Goal: Communication & Community: Answer question/provide support

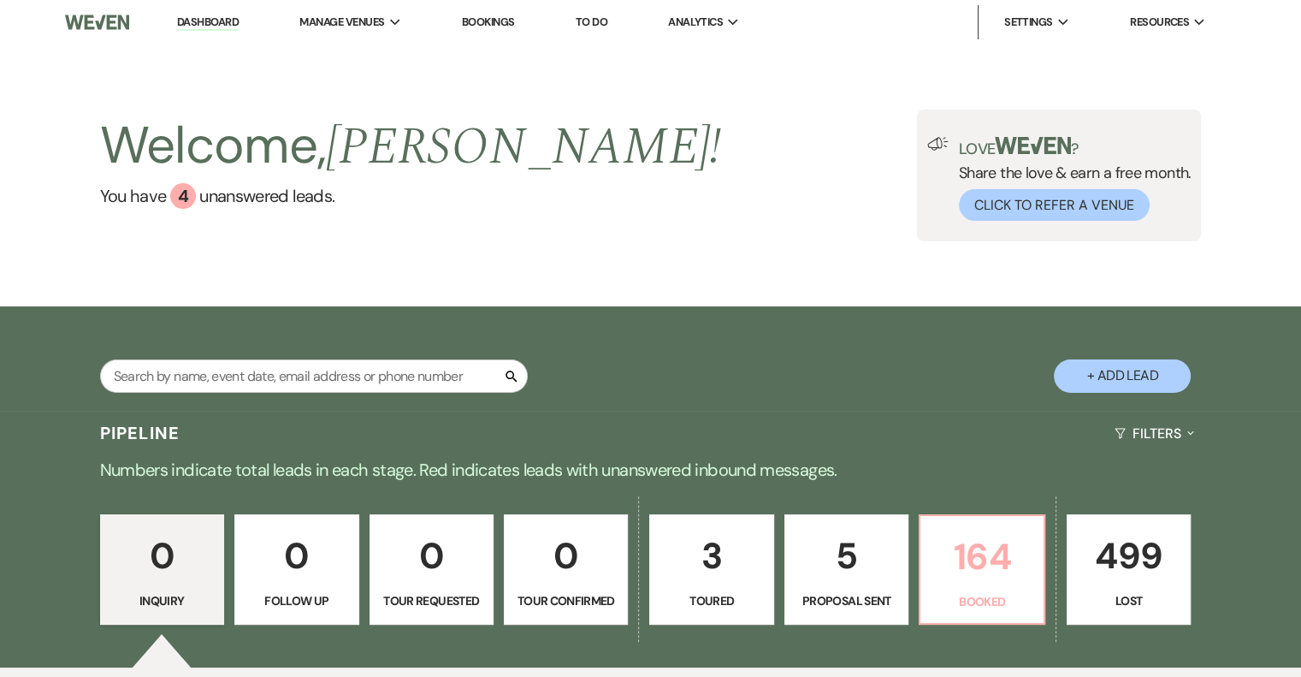
click at [938, 588] on link "164 Booked" at bounding box center [982, 569] width 126 height 111
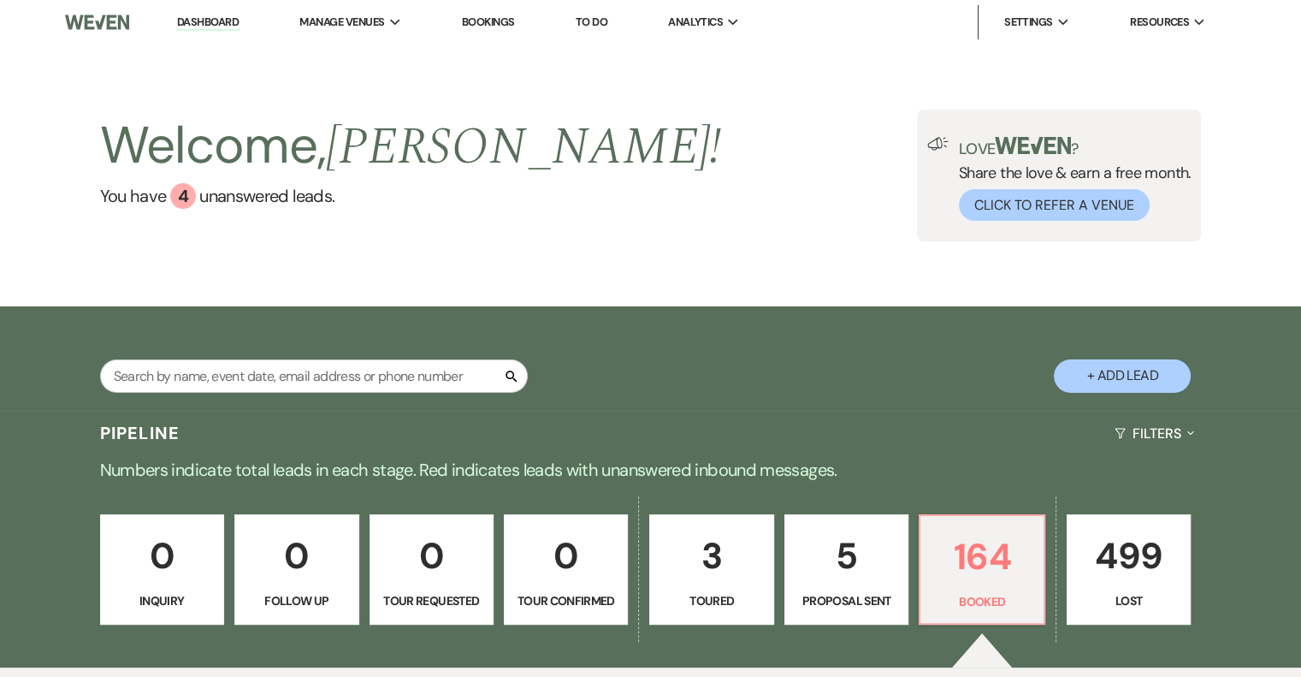
scroll to position [163, 0]
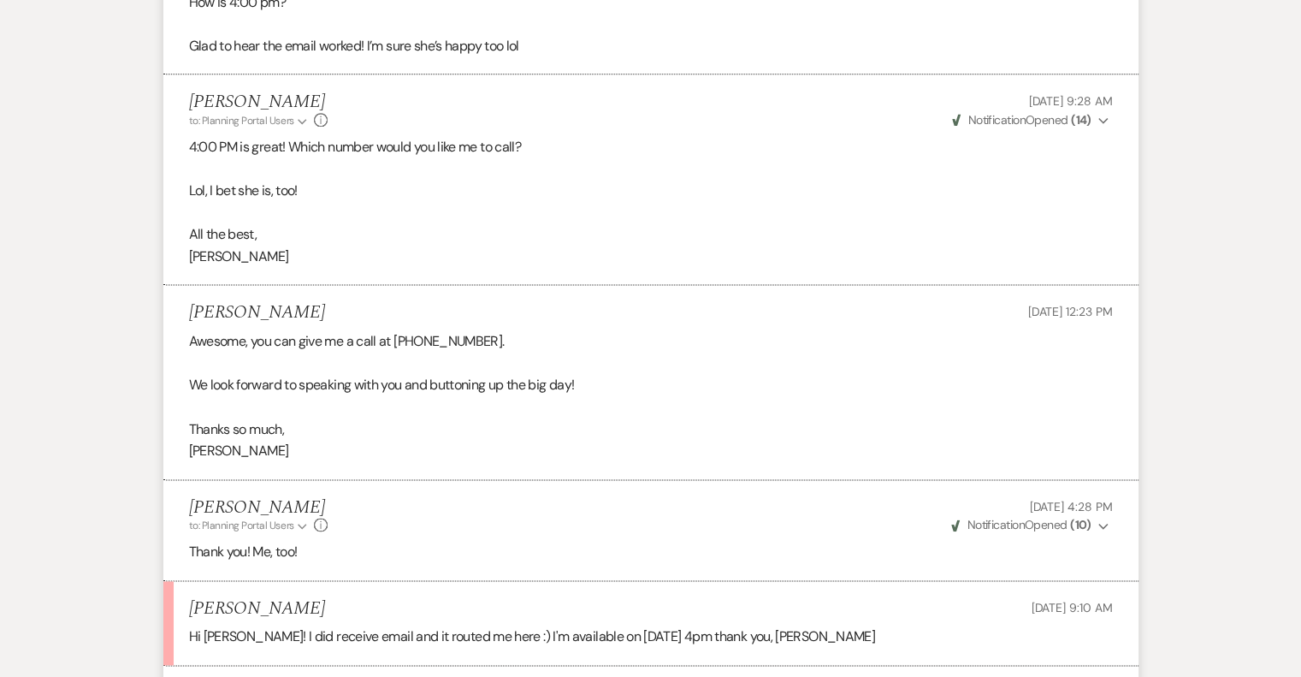
scroll to position [2567, 0]
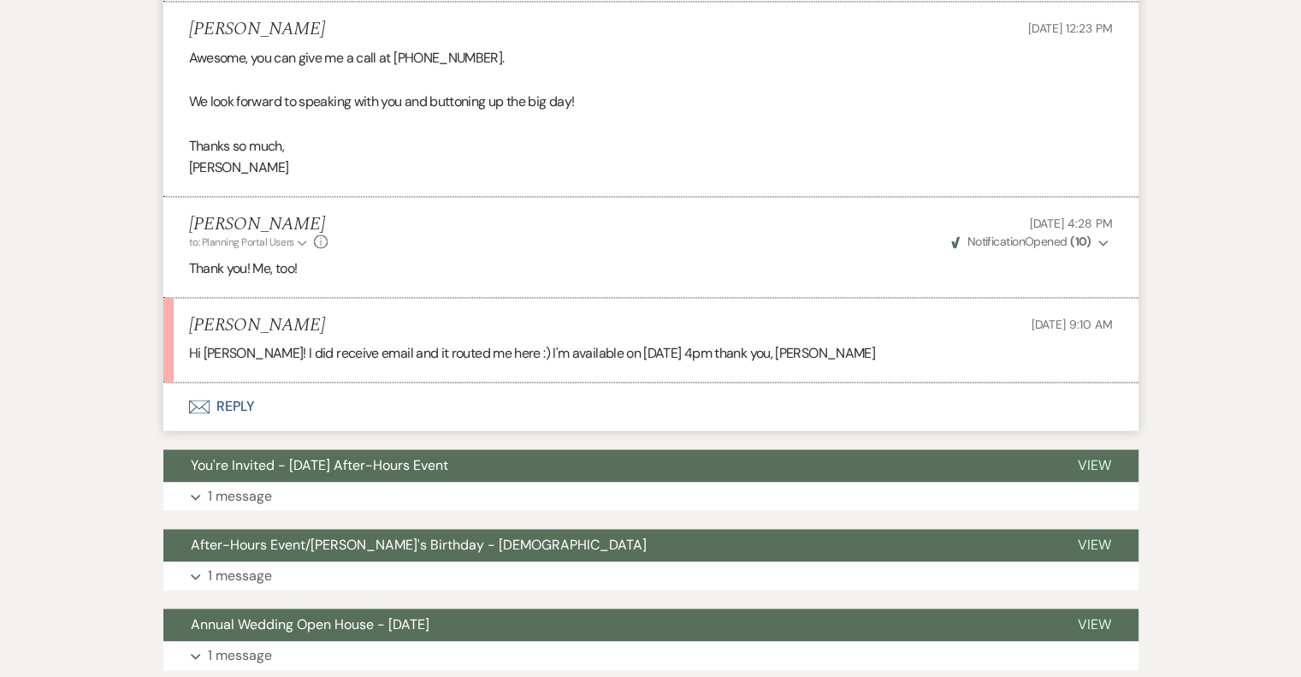
click at [240, 406] on button "Envelope Reply" at bounding box center [650, 406] width 975 height 48
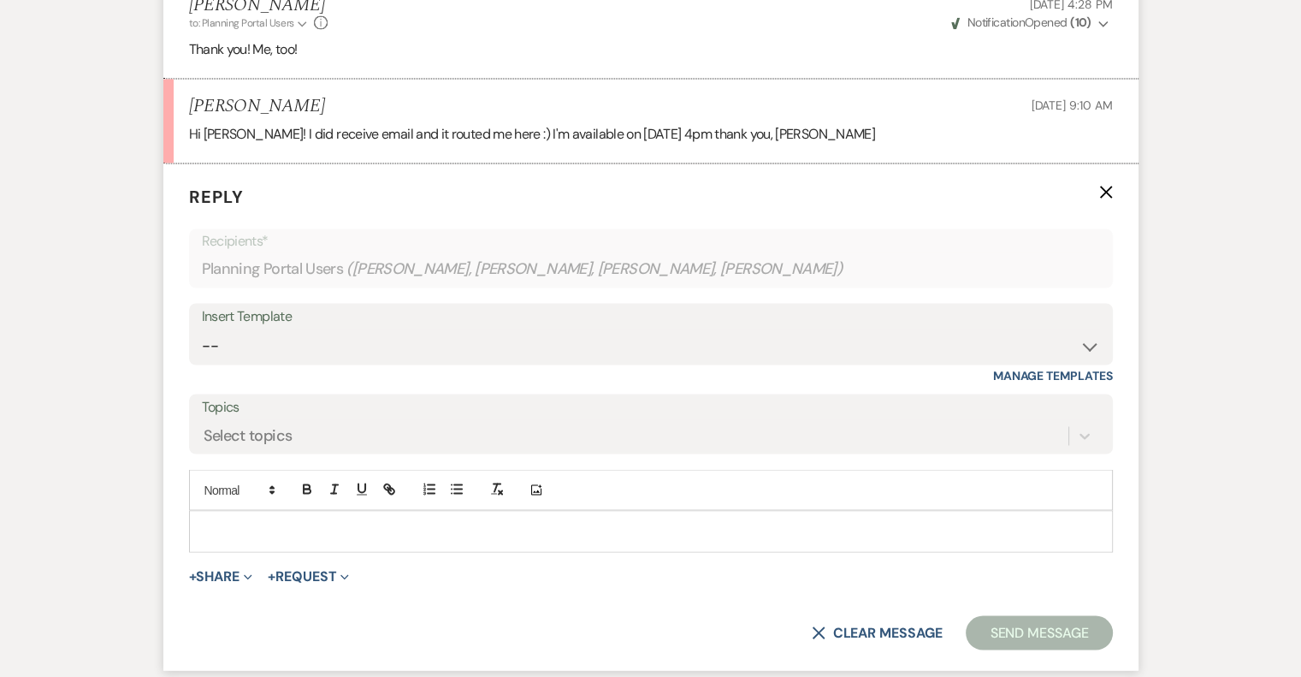
scroll to position [2786, 0]
click at [252, 523] on p at bounding box center [651, 530] width 897 height 19
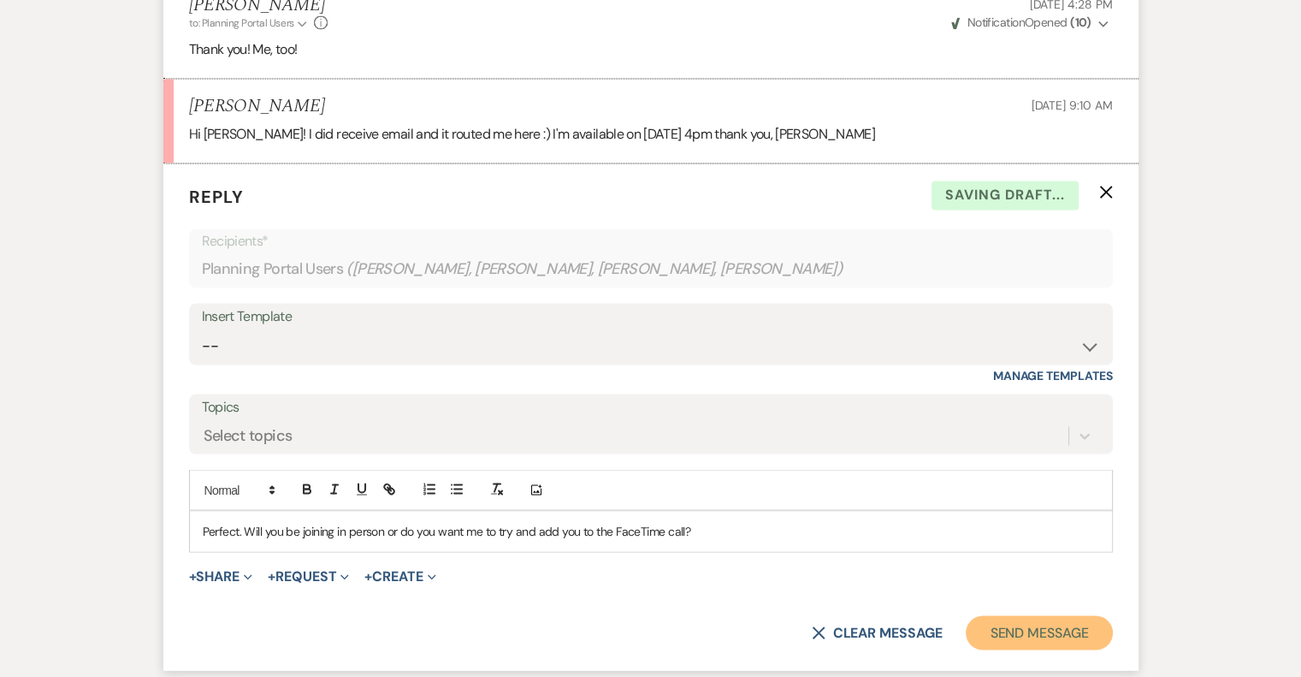
click at [1063, 630] on button "Send Message" at bounding box center [1039, 632] width 146 height 34
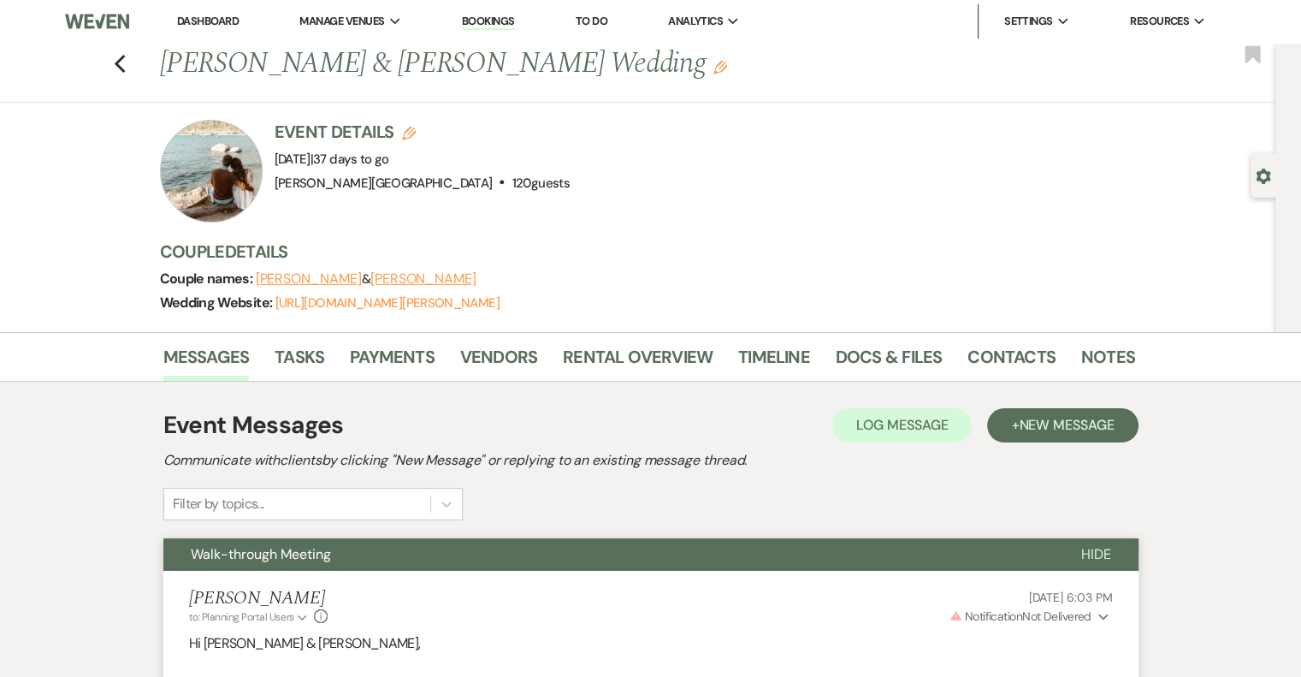
scroll to position [0, 0]
click at [127, 62] on icon "Previous" at bounding box center [120, 65] width 13 height 21
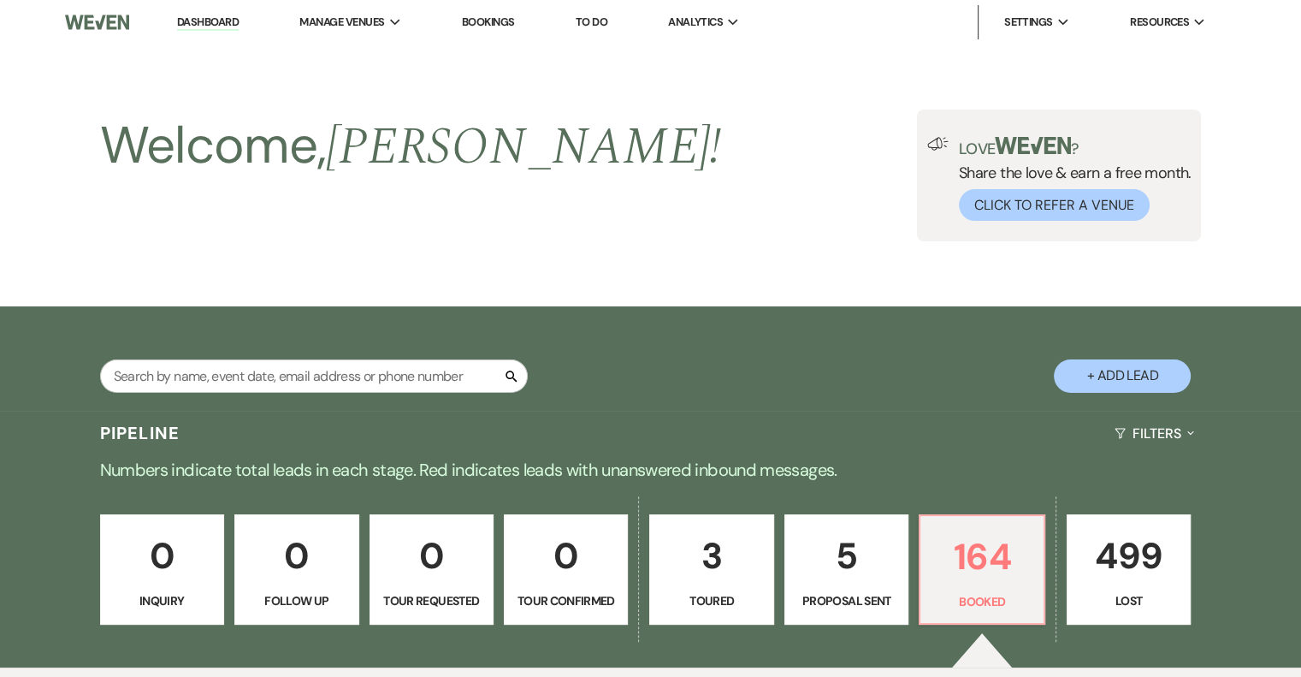
scroll to position [543, 0]
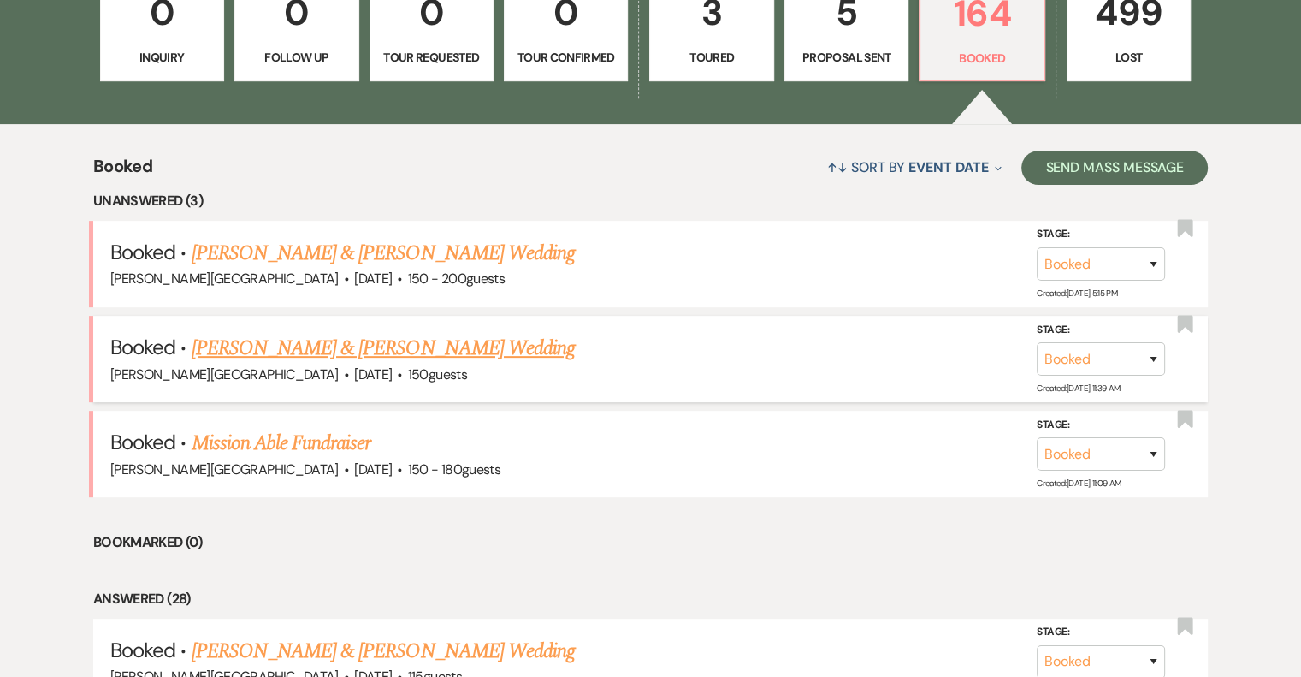
click at [457, 351] on link "[PERSON_NAME] & [PERSON_NAME] Wedding" at bounding box center [383, 348] width 383 height 31
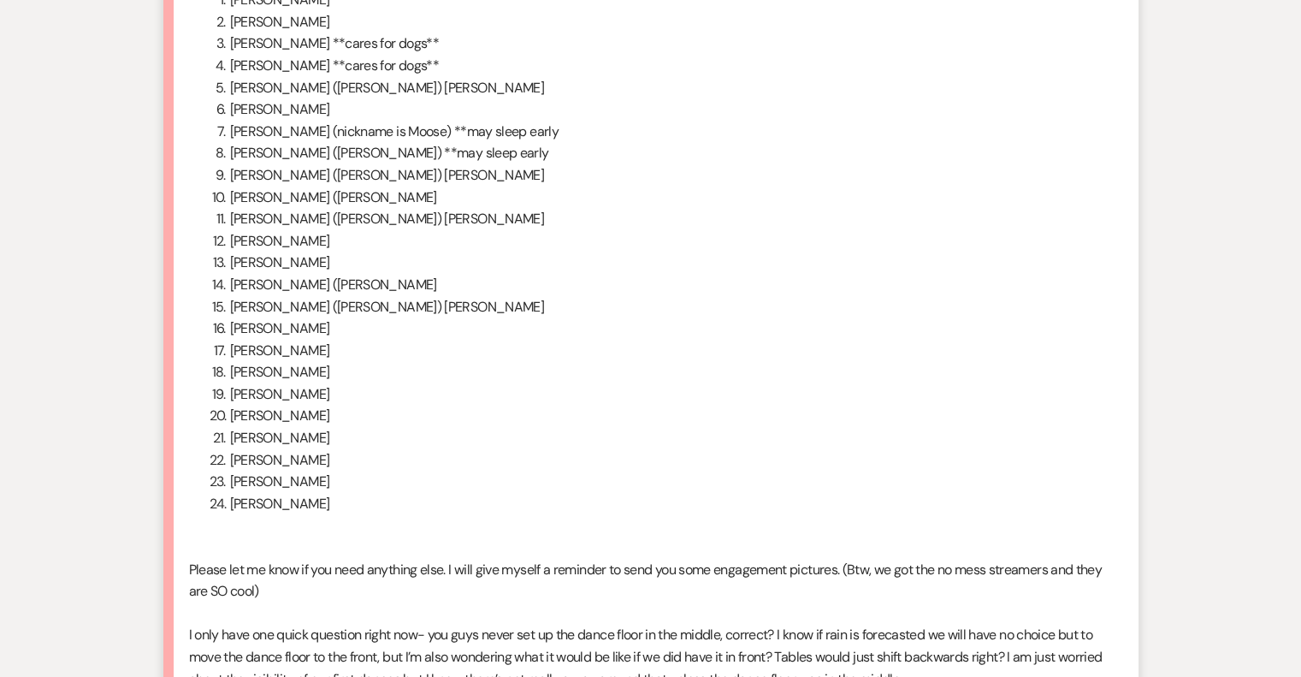
scroll to position [2481, 0]
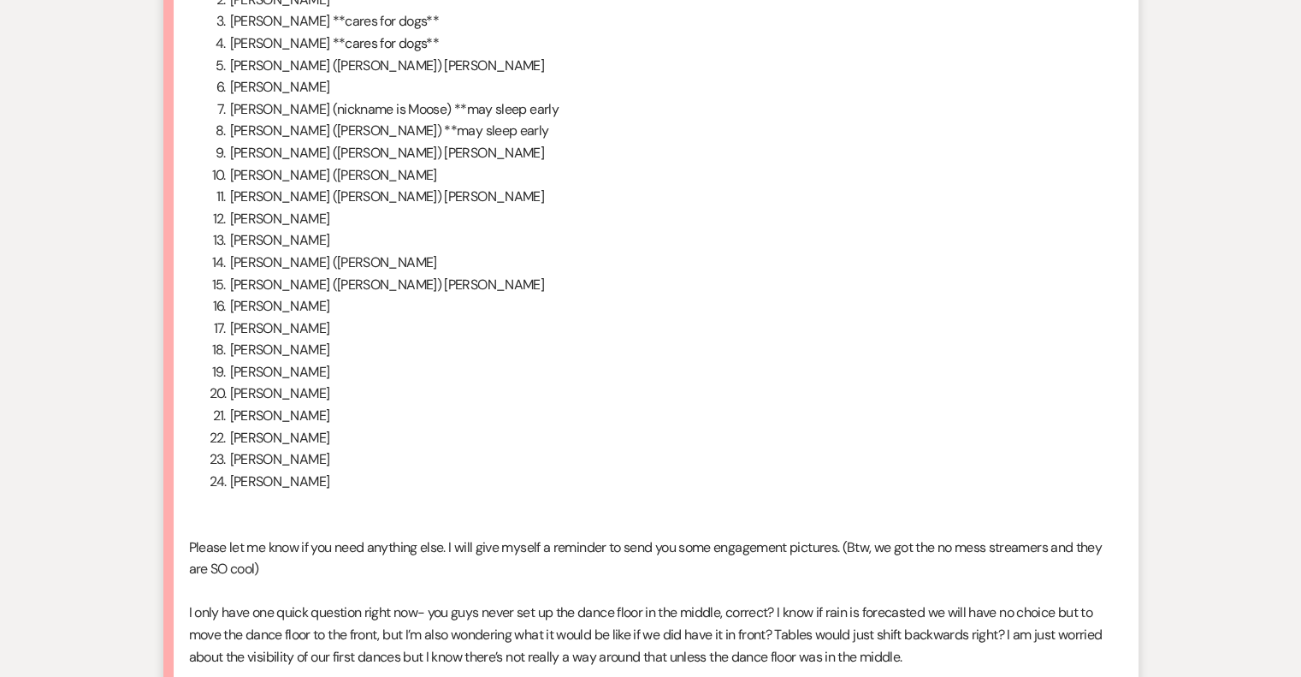
drag, startPoint x: 219, startPoint y: 82, endPoint x: 460, endPoint y: 582, distance: 554.8
click at [460, 492] on ol "[PERSON_NAME] [PERSON_NAME] [PERSON_NAME] **cares for dogs** [PERSON_NAME] **ca…" at bounding box center [651, 229] width 924 height 525
copy ol "[PERSON_NAME] [PERSON_NAME] [PERSON_NAME] **cares for dogs** [PERSON_NAME] **ca…"
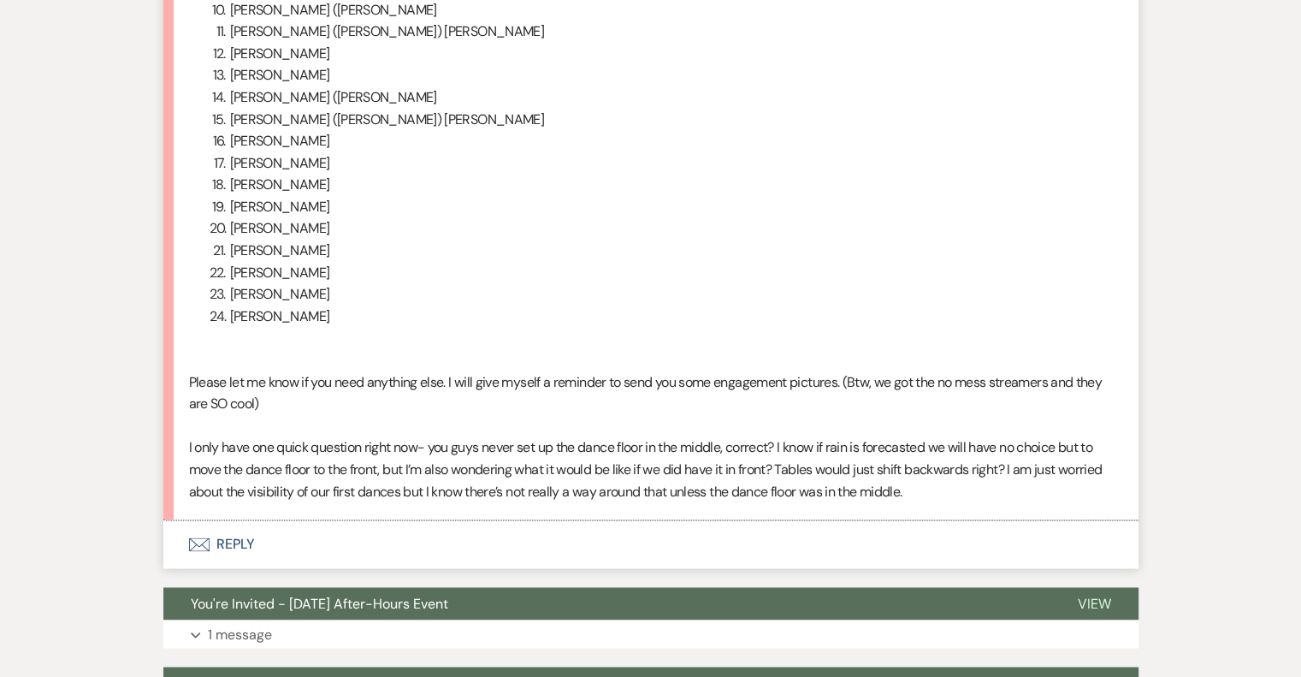
scroll to position [2652, 0]
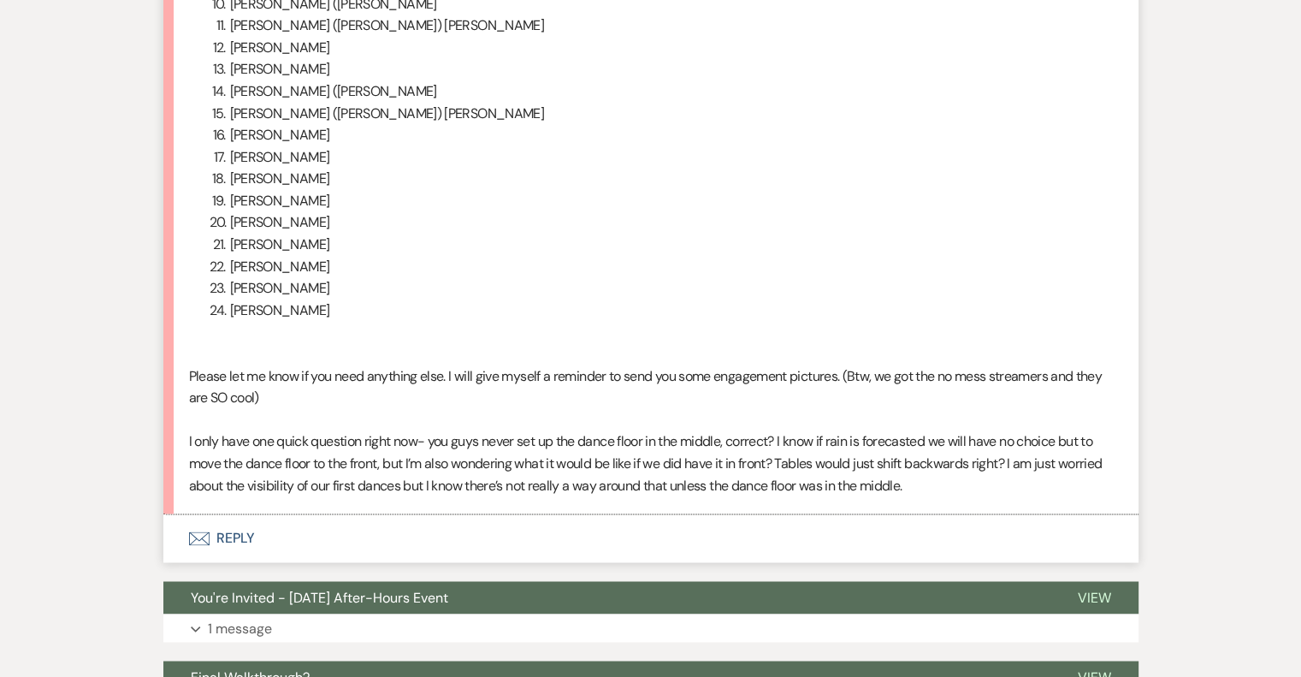
click at [583, 409] on p "Please let me know if you need anything else. I will give myself a reminder to …" at bounding box center [651, 387] width 924 height 44
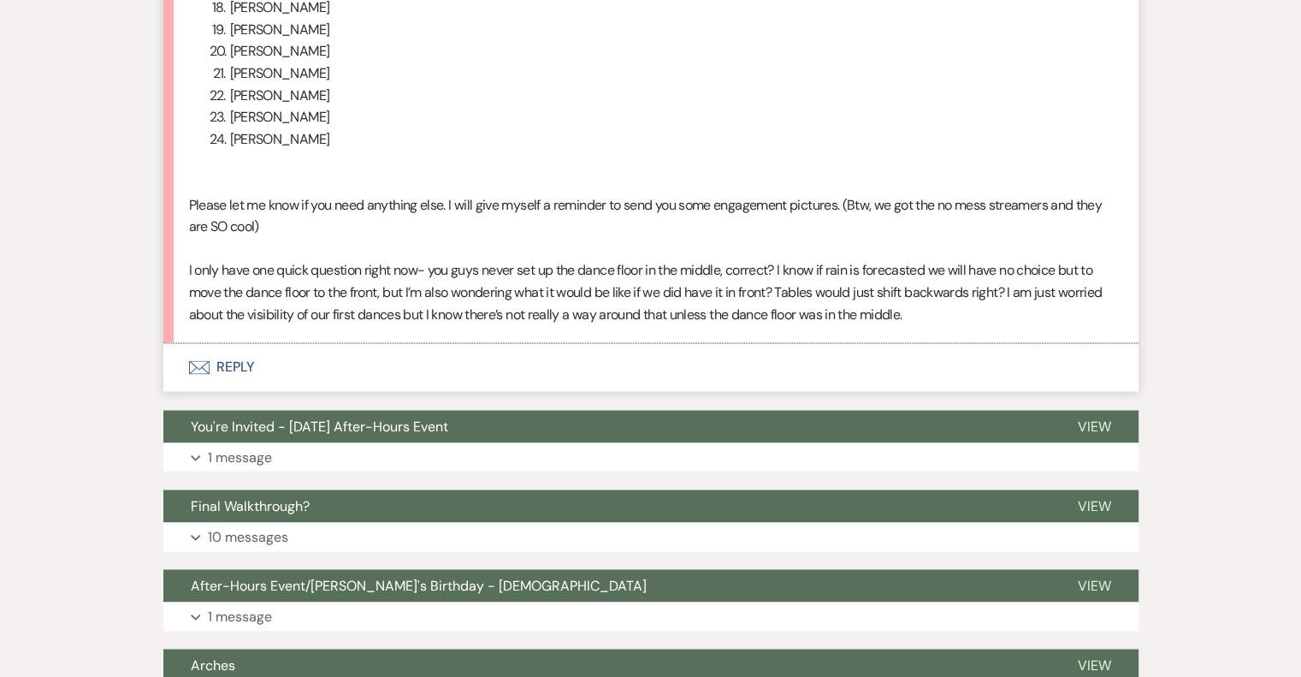
scroll to position [2994, 0]
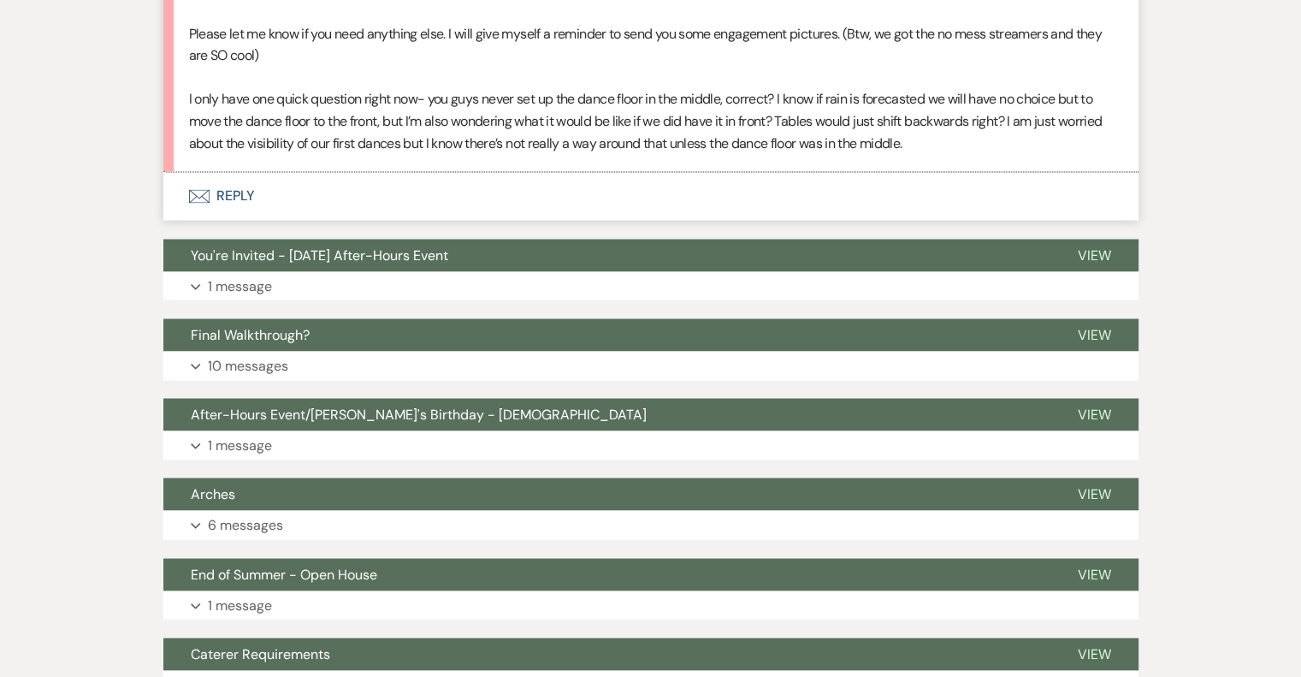
click at [231, 220] on button "Envelope Reply" at bounding box center [650, 196] width 975 height 48
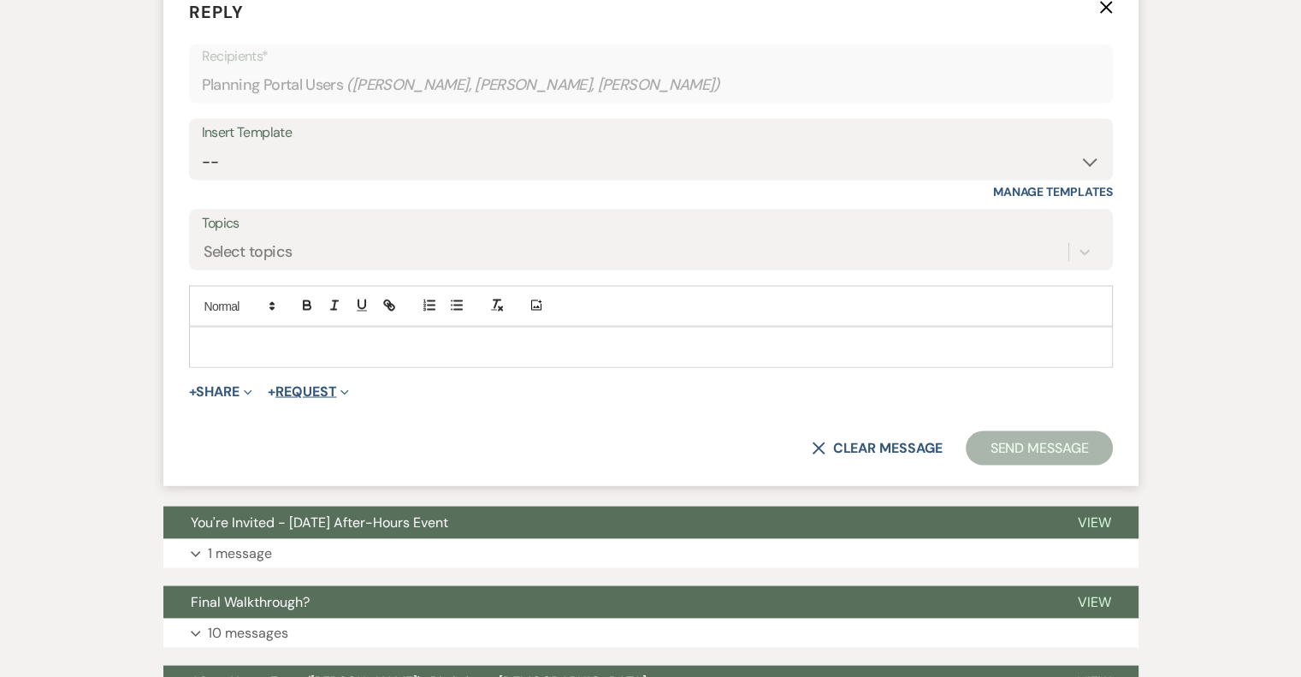
scroll to position [3189, 0]
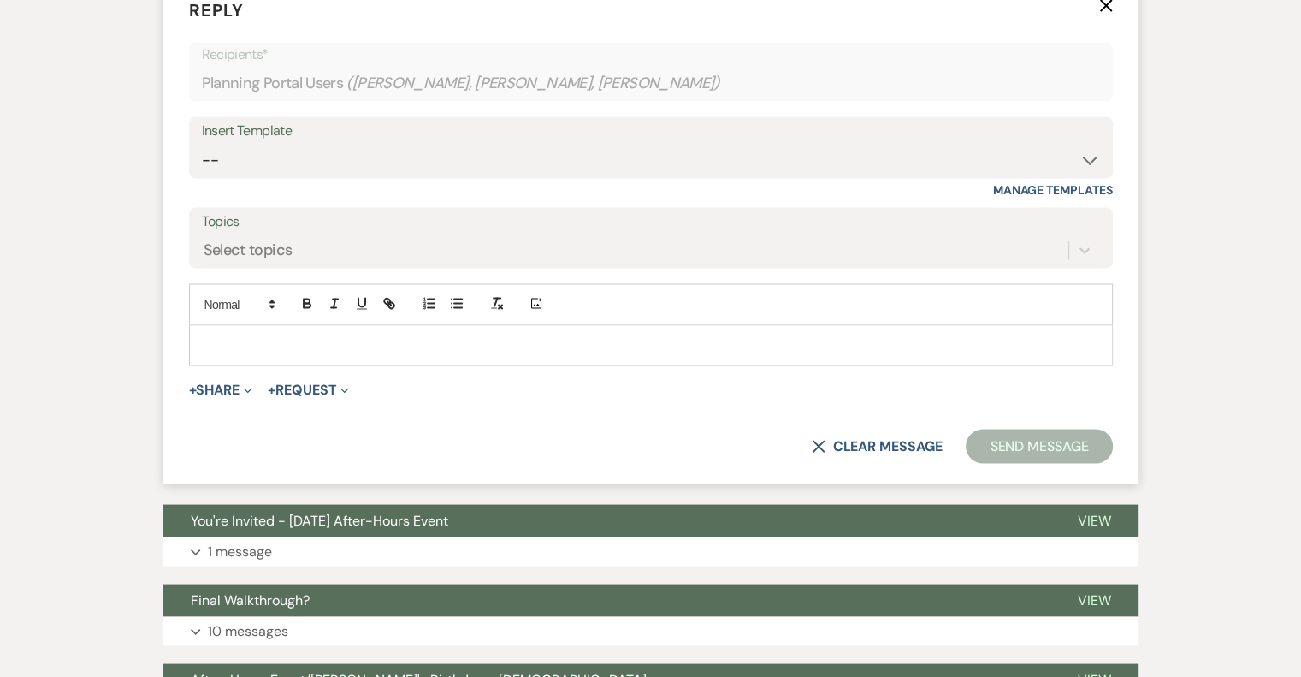
click at [282, 354] on p at bounding box center [651, 344] width 897 height 19
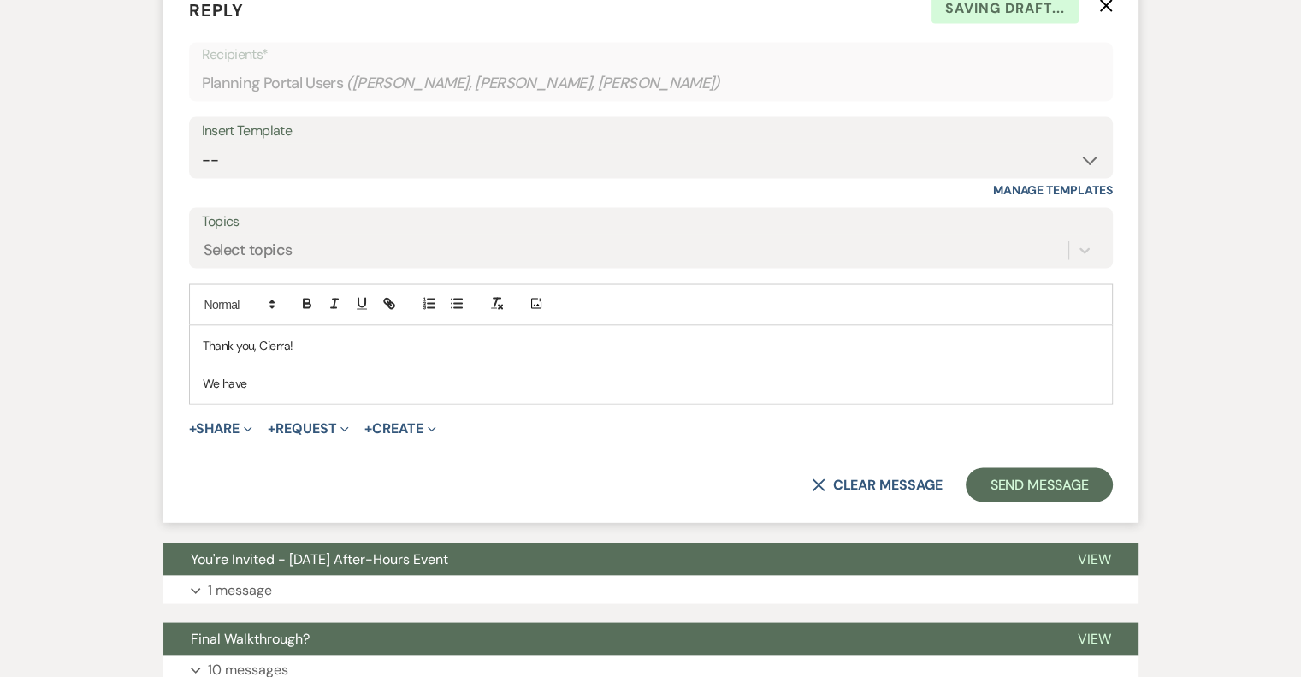
click at [380, 354] on p "Thank you, Cierra!" at bounding box center [651, 344] width 897 height 19
click at [281, 392] on p "We have" at bounding box center [651, 382] width 897 height 19
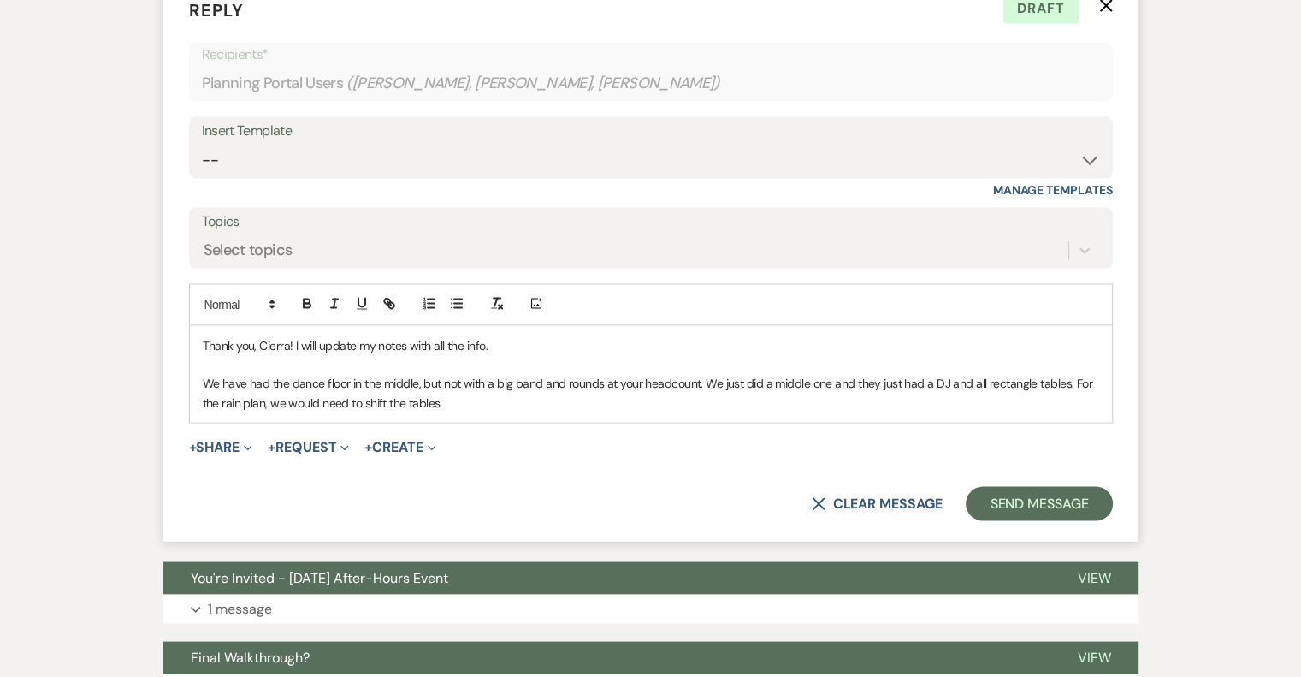
click at [564, 412] on p "We have had the dance floor in the middle, but not with a big band and rounds a…" at bounding box center [651, 392] width 897 height 38
click at [583, 412] on p "We have had the dance floor in the middle, but not with a big band, rounds at y…" at bounding box center [651, 392] width 897 height 38
click at [1042, 412] on p "We have had the dance floor in the middle, but not with a big band, rounds and …" at bounding box center [651, 392] width 897 height 38
click at [1080, 412] on p "We have had the dance floor in the middle, but not with a big band, rounds and …" at bounding box center [651, 392] width 897 height 38
click at [292, 412] on p "We have had the dance floor in the middle, but not with a big band, rounds and …" at bounding box center [651, 392] width 897 height 38
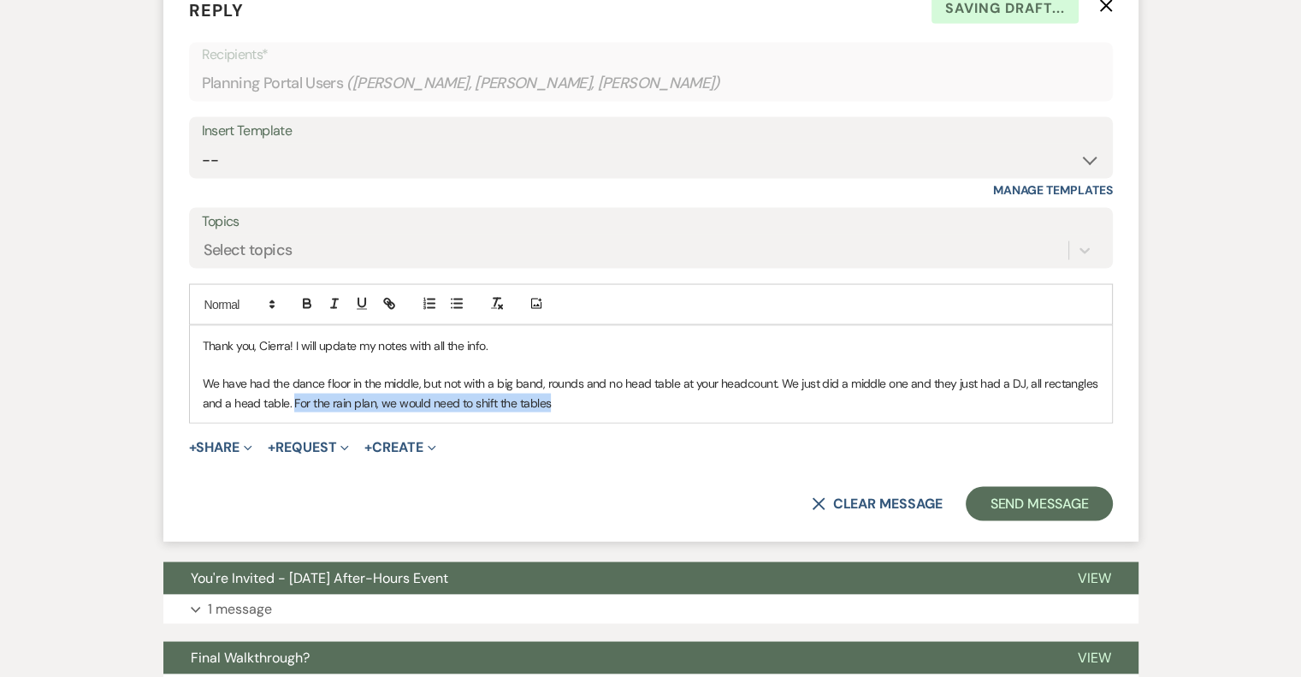
drag, startPoint x: 562, startPoint y: 506, endPoint x: 293, endPoint y: 505, distance: 268.6
click at [293, 412] on p "We have had the dance floor in the middle, but not with a big band, rounds and …" at bounding box center [651, 392] width 897 height 38
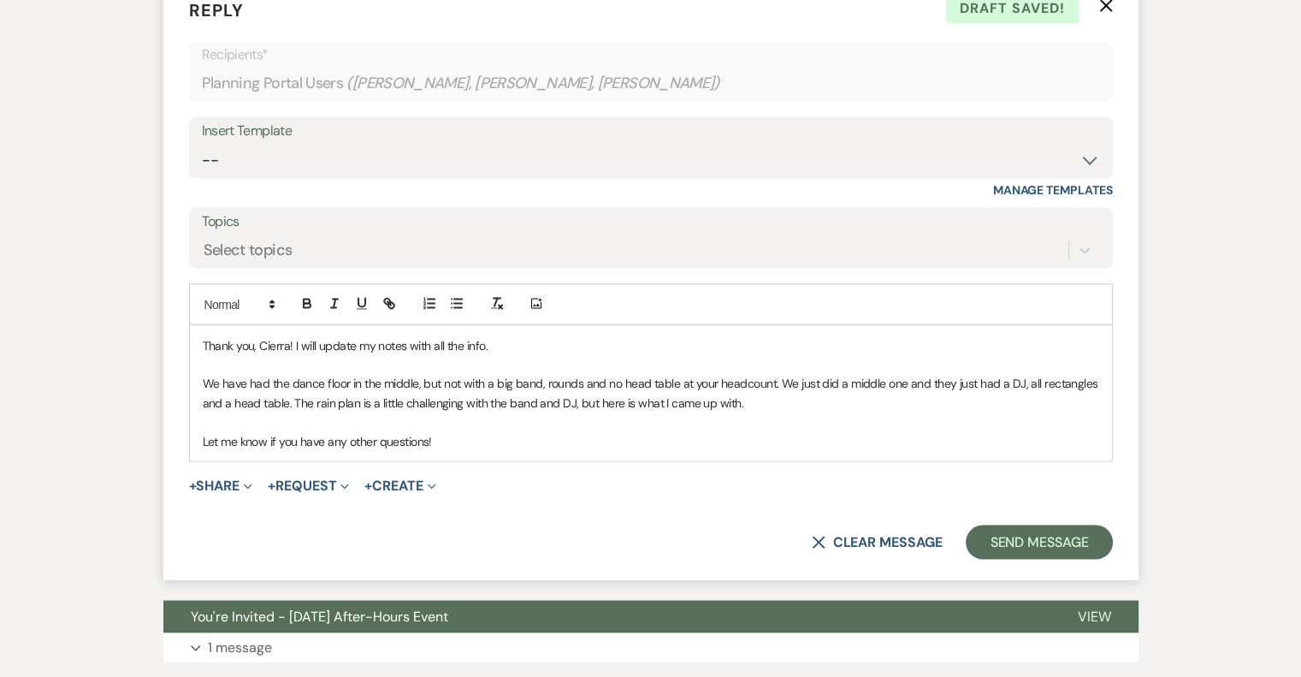
click at [544, 412] on p "We have had the dance floor in the middle, but not with a big band, rounds and …" at bounding box center [651, 392] width 897 height 38
drag, startPoint x: 724, startPoint y: 489, endPoint x: 714, endPoint y: 489, distance: 9.4
click at [714, 412] on p "We have had the dance floor in the middle, but not with a big band, mostly roun…" at bounding box center [651, 392] width 897 height 38
drag, startPoint x: 1022, startPoint y: 488, endPoint x: 1001, endPoint y: 488, distance: 20.5
click at [1001, 412] on p "We have had the dance floor in the middle, but not with a big band, mostly roun…" at bounding box center [651, 392] width 897 height 38
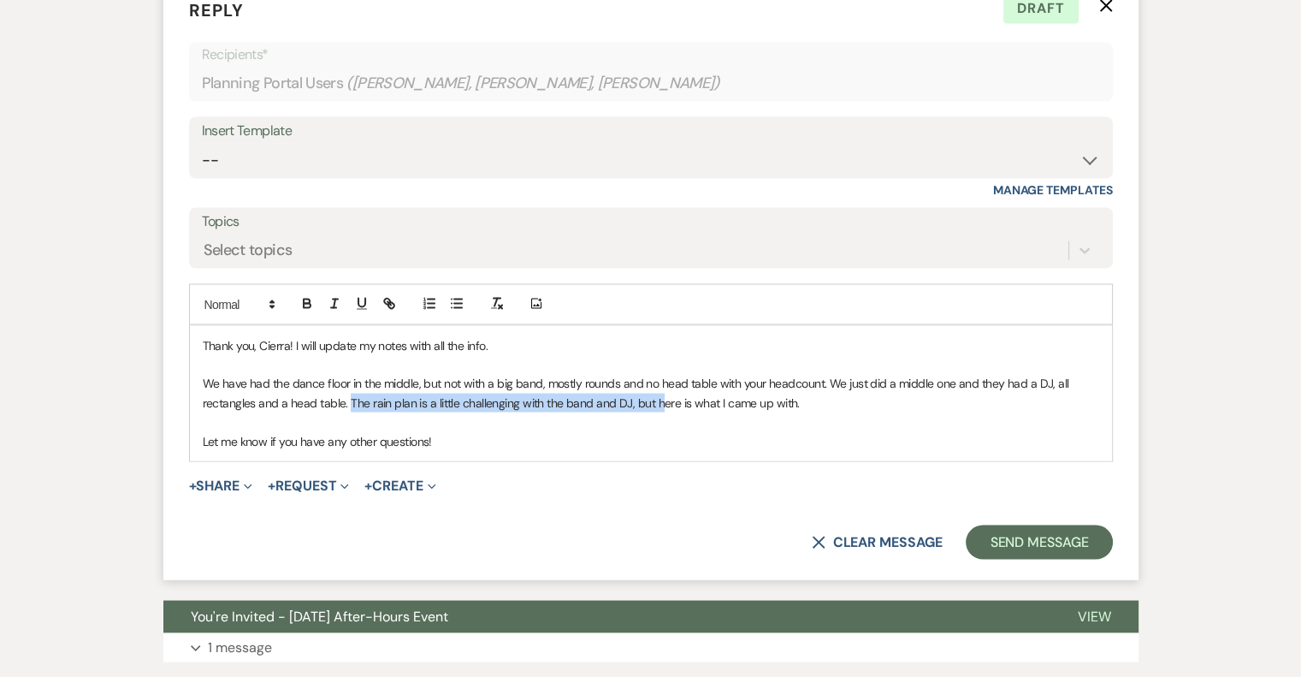
drag, startPoint x: 659, startPoint y: 507, endPoint x: 349, endPoint y: 509, distance: 309.7
click at [349, 412] on p "We have had the dance floor in the middle, but not with a big band, mostly roun…" at bounding box center [651, 392] width 897 height 38
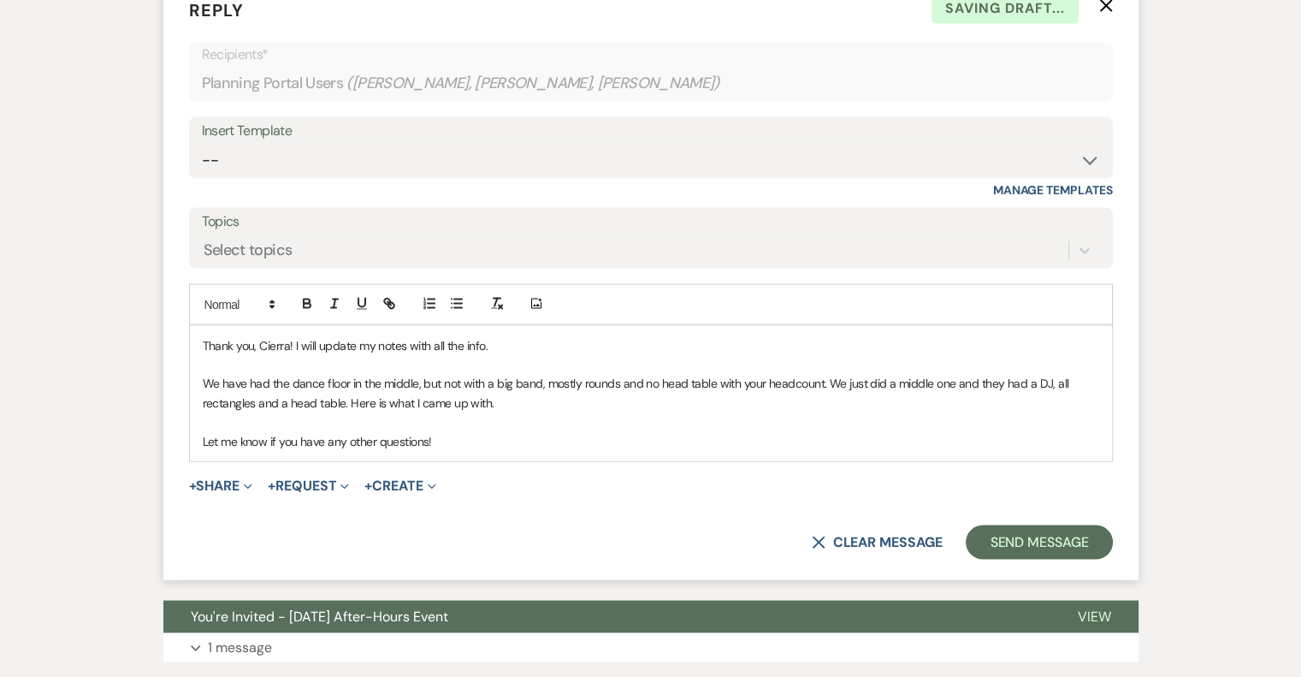
click at [486, 412] on p "We have had the dance floor in the middle, but not with a big band, mostly roun…" at bounding box center [651, 392] width 897 height 38
click at [671, 430] on p at bounding box center [651, 421] width 897 height 19
click at [537, 412] on p "We have had the dance floor in the middle, but not with a big band, mostly roun…" at bounding box center [651, 392] width 897 height 38
click at [739, 412] on p "We have had the dance floor in the middle, but not with a big band and DJ, most…" at bounding box center [651, 392] width 897 height 38
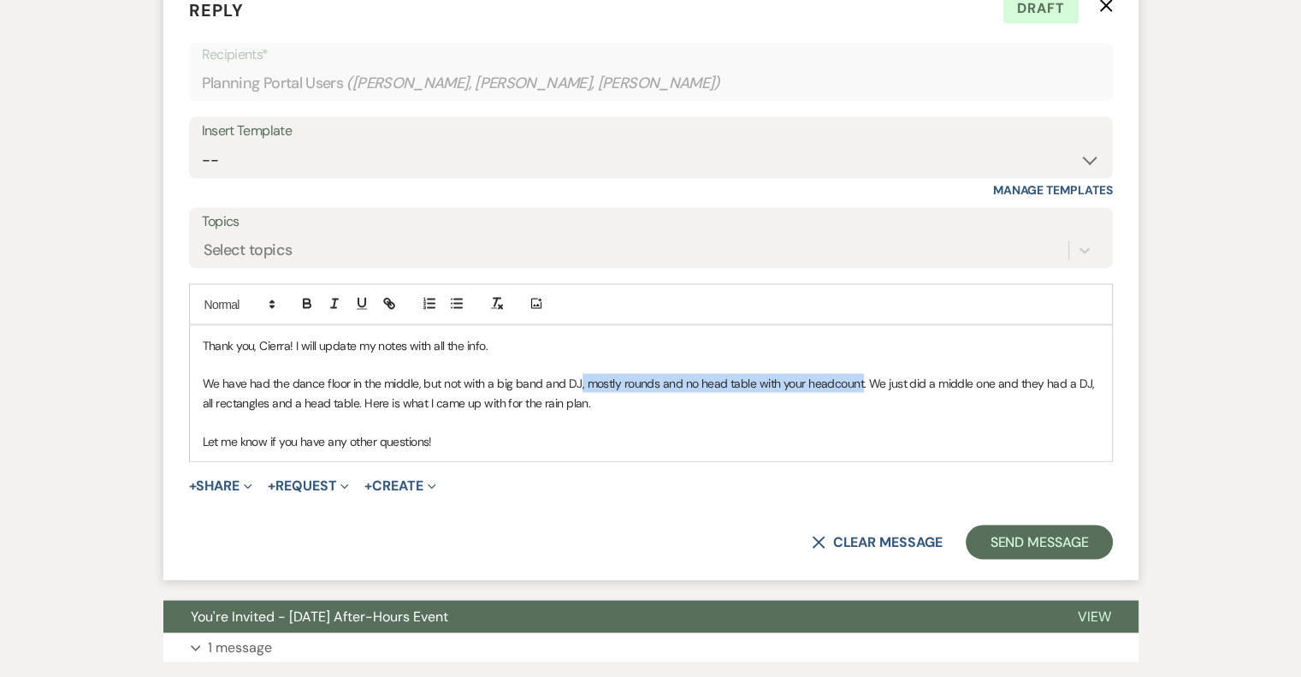
drag, startPoint x: 857, startPoint y: 489, endPoint x: 577, endPoint y: 492, distance: 280.6
click at [577, 412] on p "We have had the dance floor in the middle, but not with a big band and DJ, most…" at bounding box center [651, 392] width 897 height 38
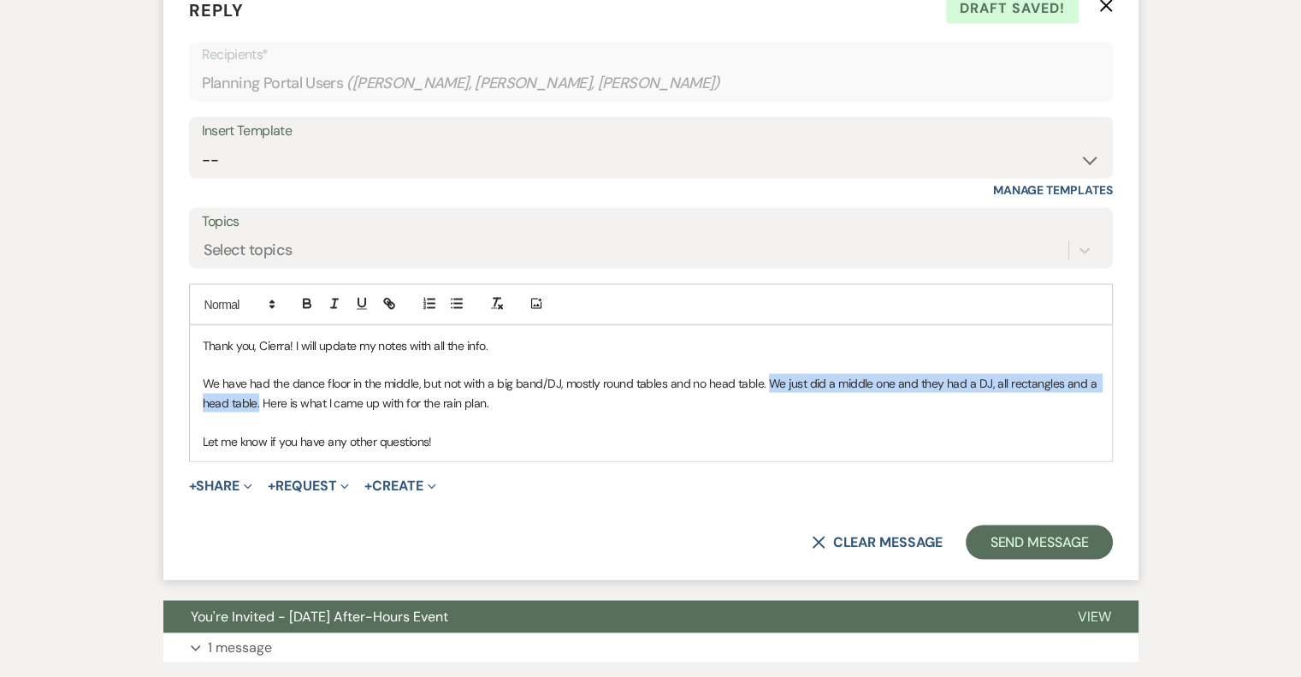
drag, startPoint x: 764, startPoint y: 491, endPoint x: 260, endPoint y: 500, distance: 504.0
click at [260, 412] on p "We have had the dance floor in the middle, but not with a big band/DJ, mostly r…" at bounding box center [651, 392] width 897 height 38
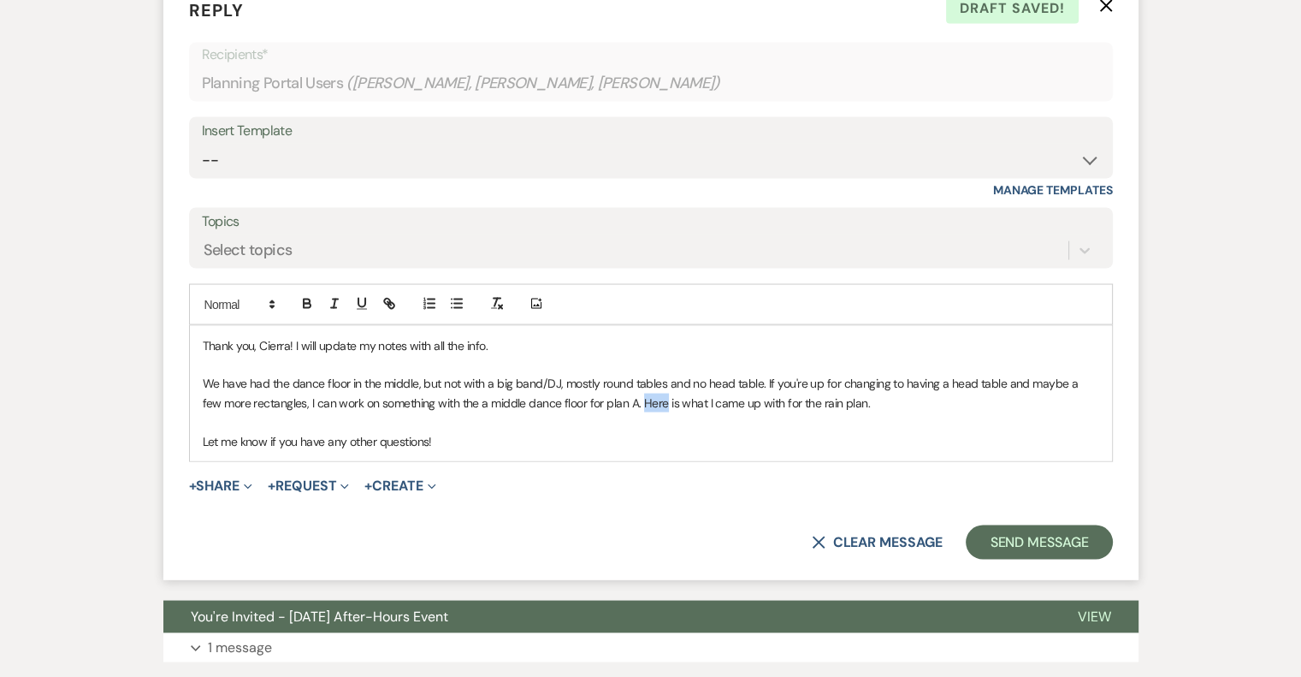
drag, startPoint x: 643, startPoint y: 507, endPoint x: 619, endPoint y: 506, distance: 24.0
click at [619, 412] on p "We have had the dance floor in the middle, but not with a big band/DJ, mostly r…" at bounding box center [651, 392] width 897 height 38
click at [616, 430] on p at bounding box center [651, 421] width 897 height 19
click at [481, 450] on p "Let me know if you have any other questions!" at bounding box center [651, 440] width 897 height 19
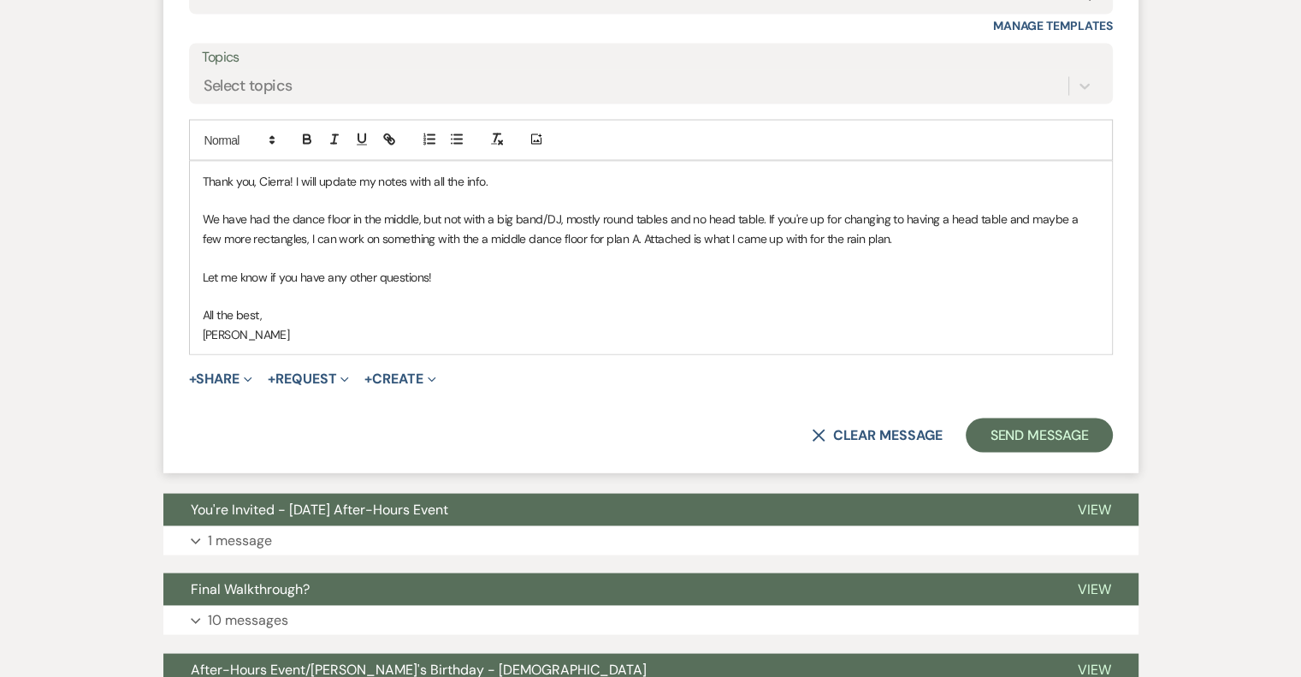
scroll to position [3361, 0]
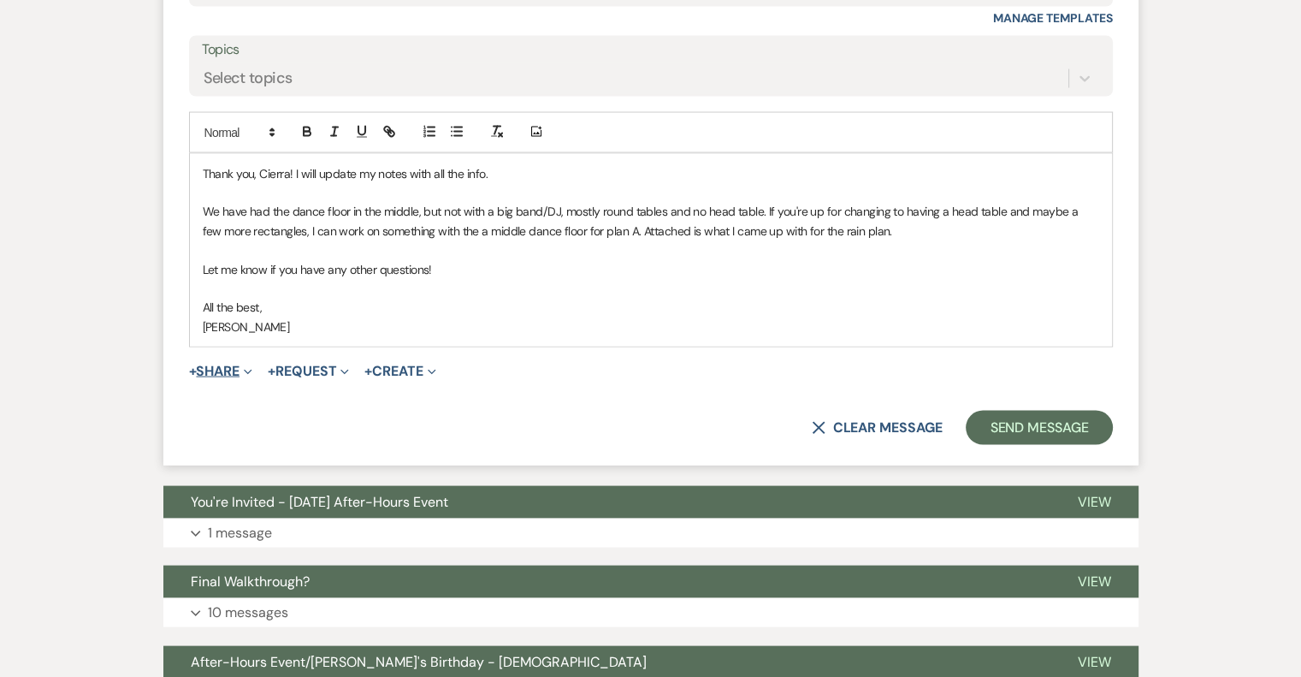
click at [228, 378] on button "+ Share Expand" at bounding box center [221, 371] width 64 height 14
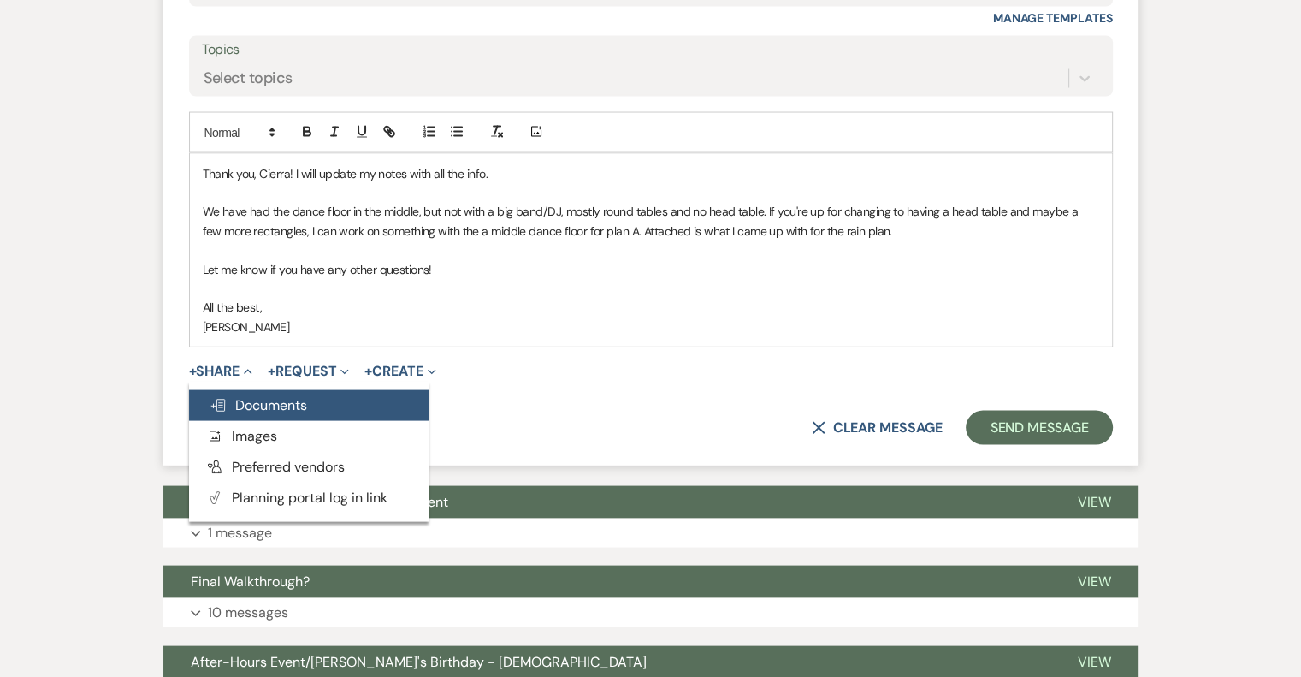
click at [274, 414] on span "Doc Upload Documents" at bounding box center [259, 405] width 98 height 18
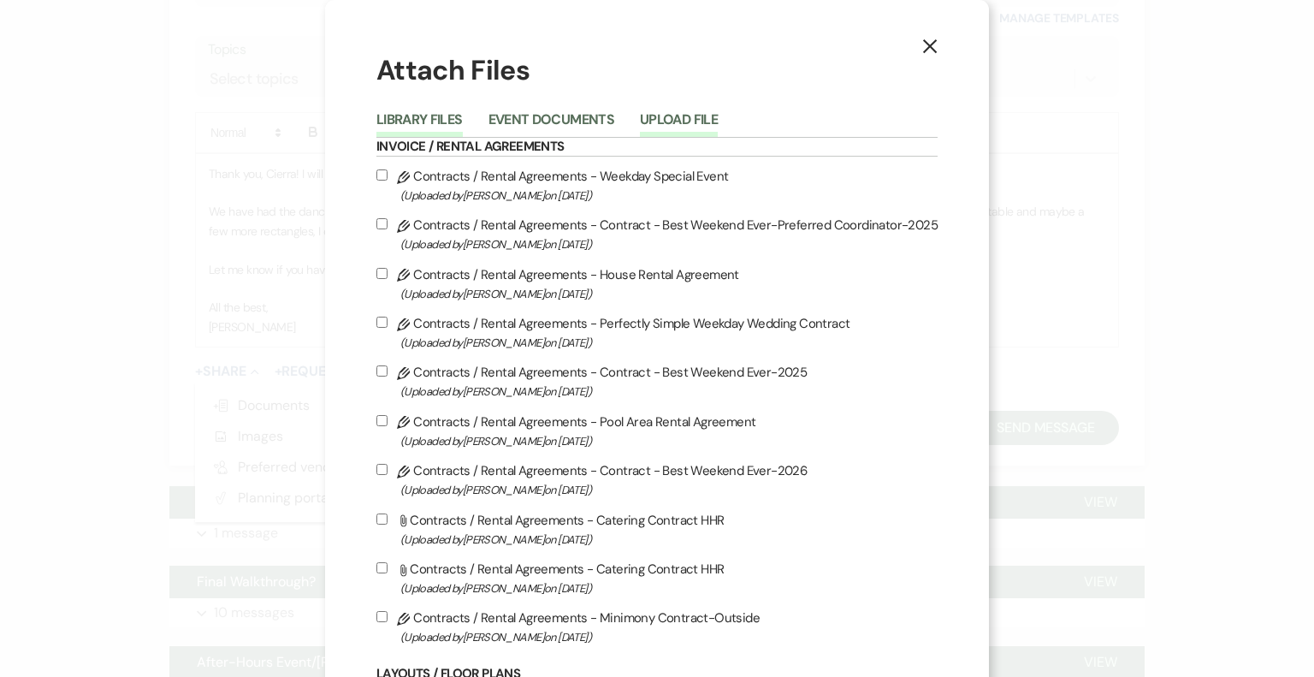
click at [665, 122] on button "Upload File" at bounding box center [679, 125] width 78 height 24
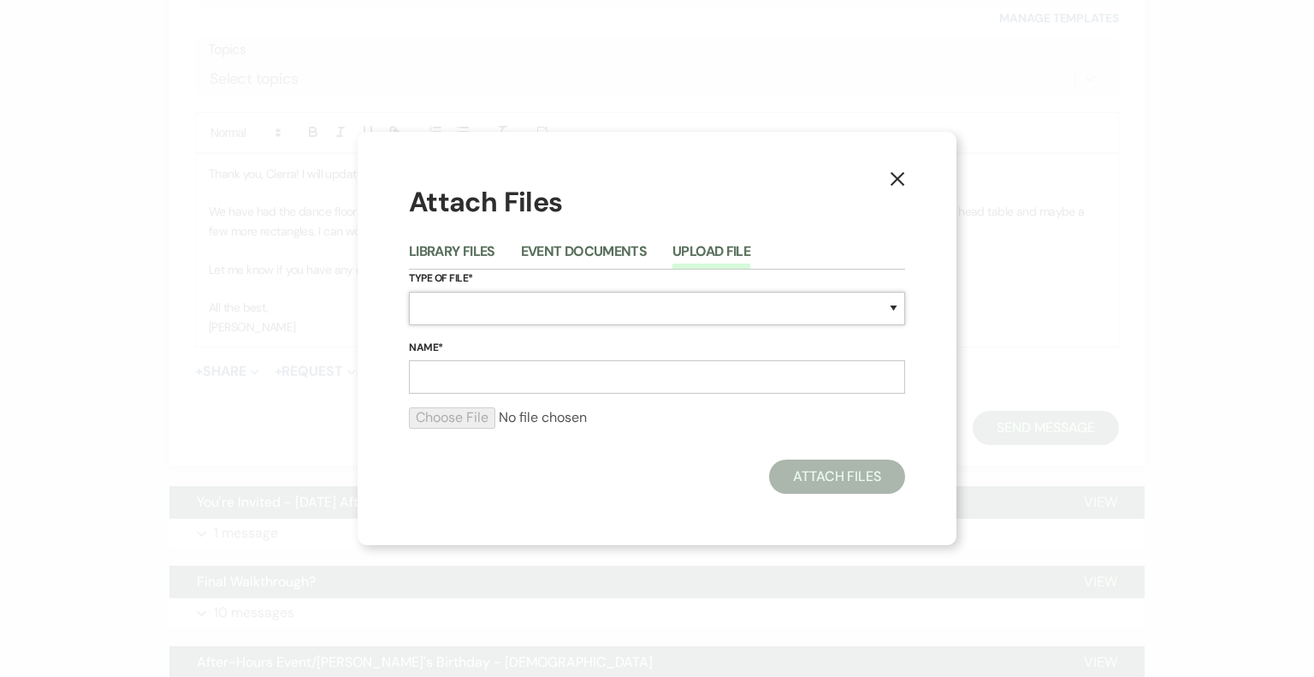
click at [480, 305] on select "Special Event Insurance Vendor Certificate of Insurance Contracts / Rental Agre…" at bounding box center [657, 308] width 496 height 33
select select "24"
click at [409, 292] on select "Special Event Insurance Vendor Certificate of Insurance Contracts / Rental Agre…" at bounding box center [657, 308] width 496 height 33
click at [469, 377] on input "Name*" at bounding box center [657, 376] width 496 height 33
type input "Rain Plan"
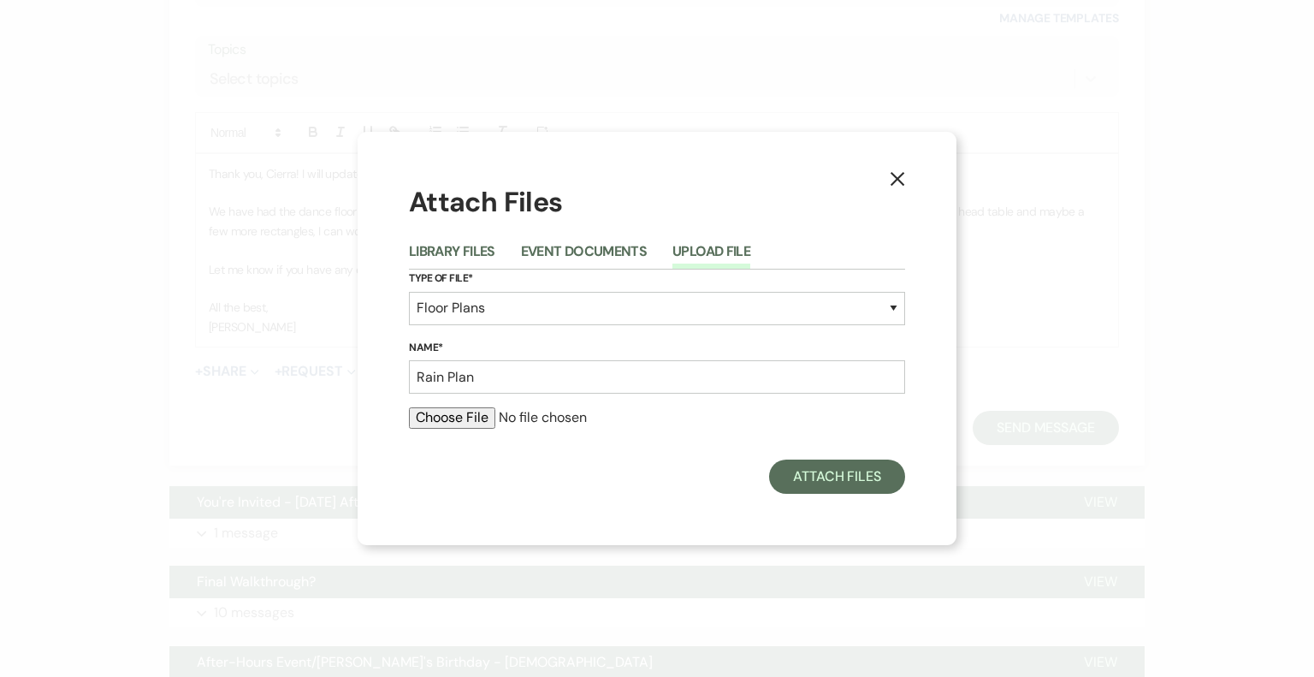
click at [462, 420] on input "file" at bounding box center [657, 417] width 496 height 21
type input "C:\fakepath\Barn layout- cierra and jack-rain plan.pdf"
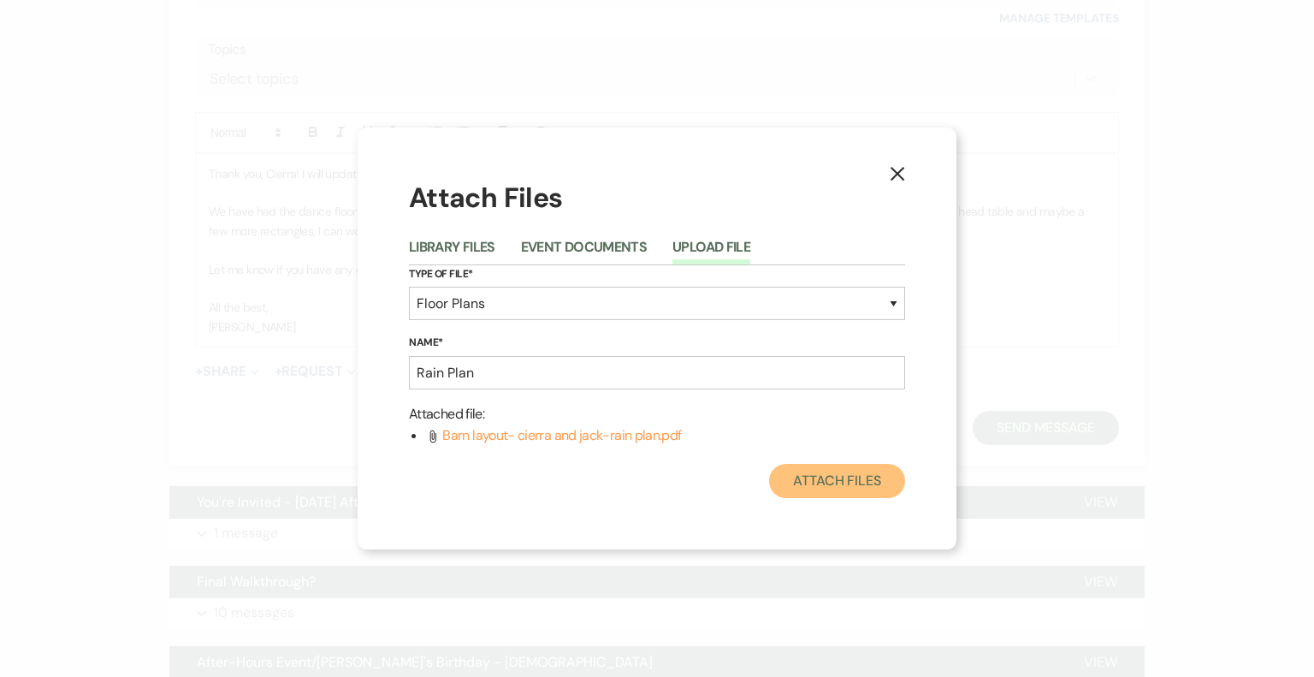
click at [873, 486] on button "Attach Files" at bounding box center [837, 481] width 136 height 34
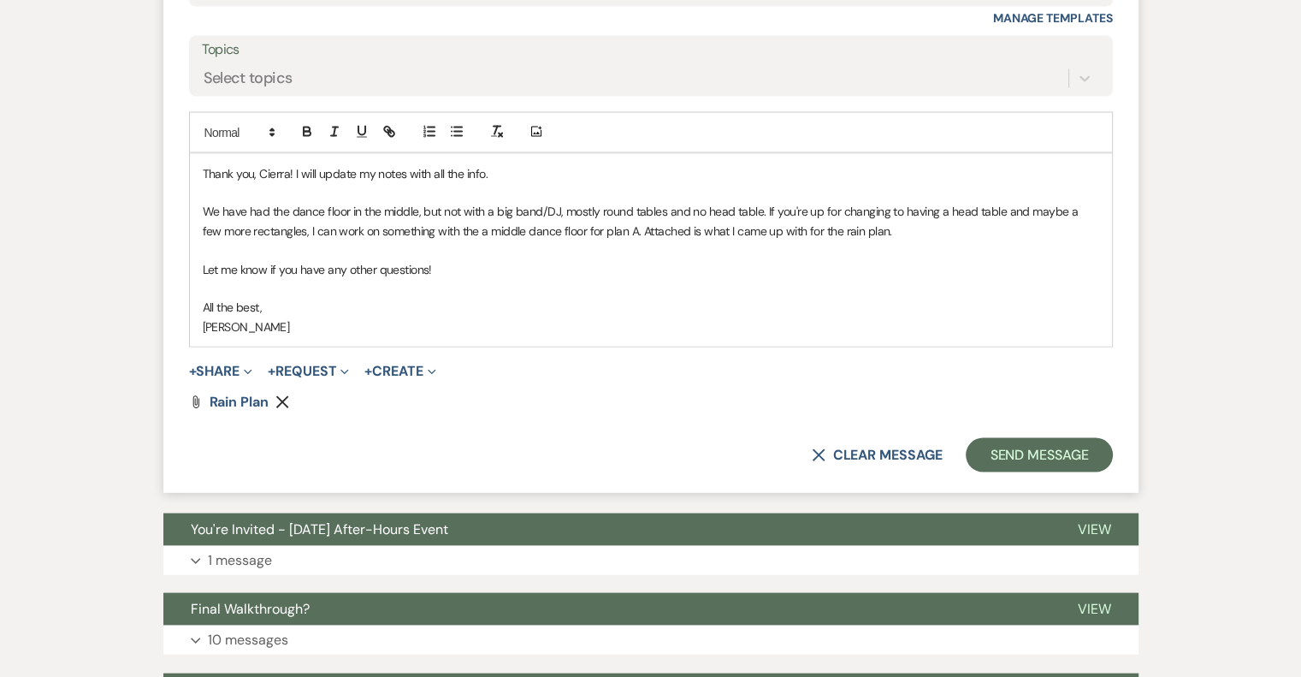
click at [621, 240] on p "We have had the dance floor in the middle, but not with a big band/DJ, mostly r…" at bounding box center [651, 221] width 897 height 38
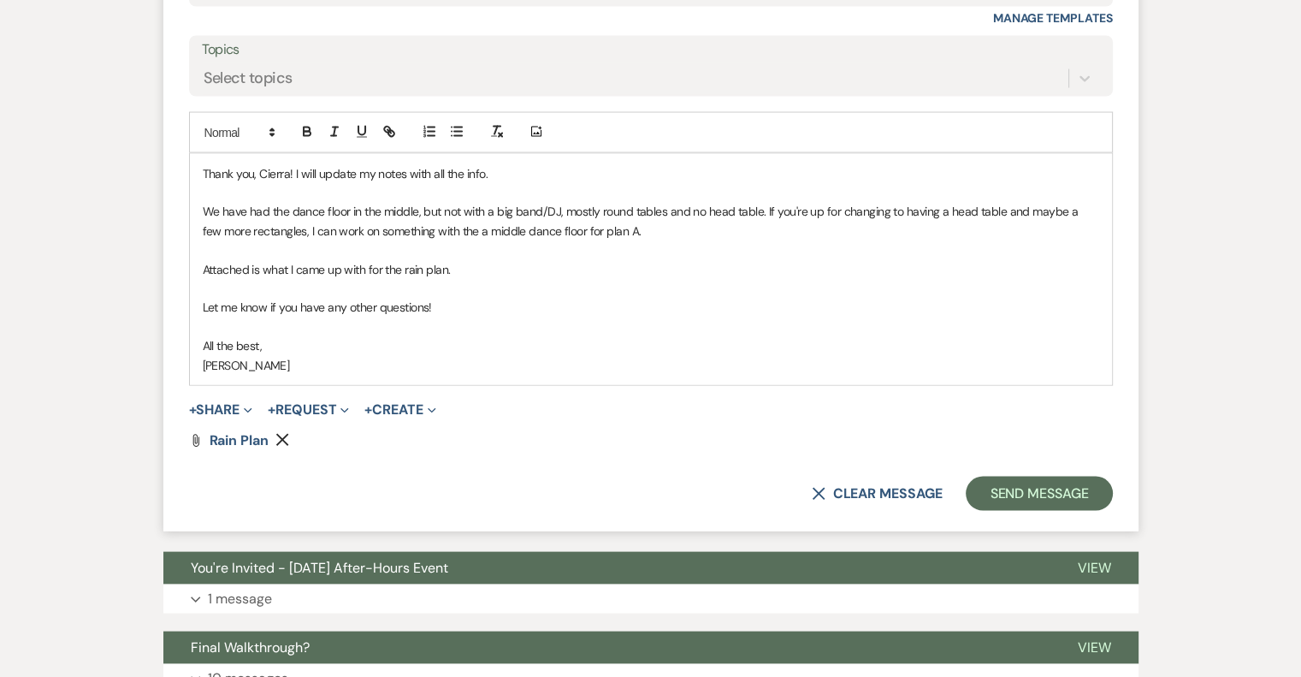
click at [203, 385] on div "Thank you, Cierra! I will update my notes with all the info. We have had the da…" at bounding box center [651, 269] width 922 height 231
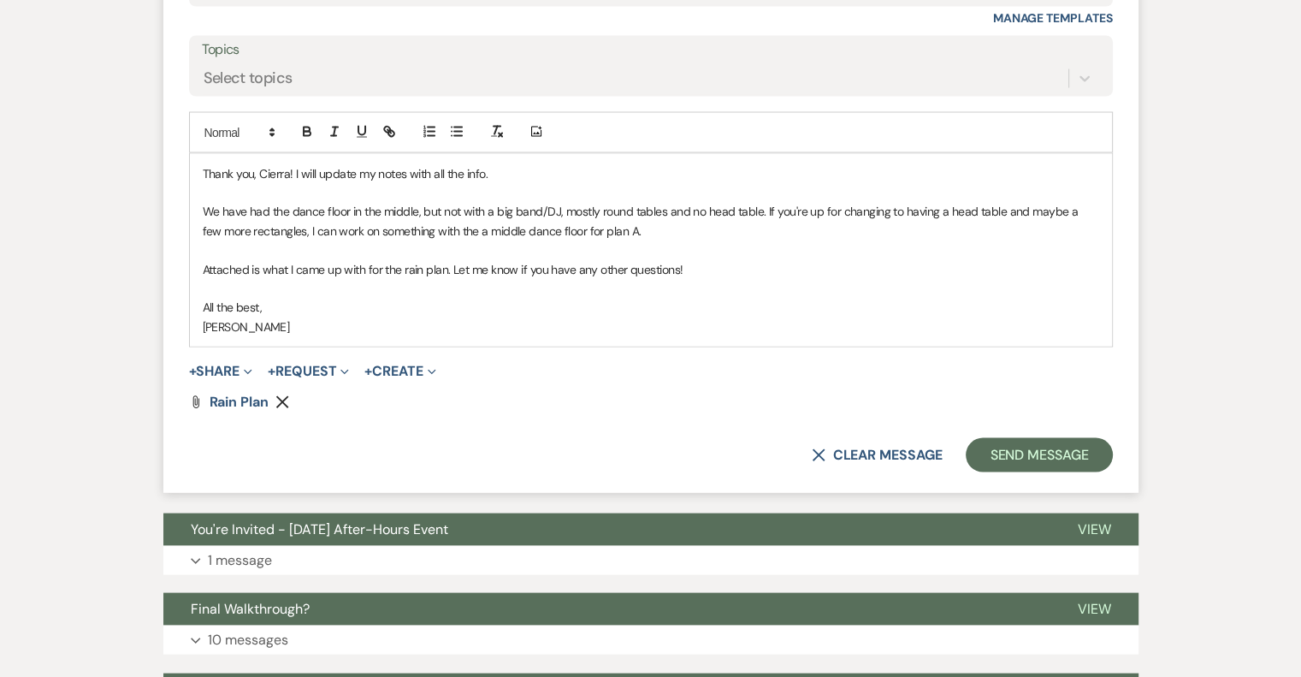
click at [742, 279] on p "Attached is what I came up with for the rain plan. Let me know if you have any …" at bounding box center [651, 269] width 897 height 19
click at [543, 240] on p "We have had the dance floor in the middle, but not with a big band/DJ, mostly r…" at bounding box center [651, 221] width 897 height 38
click at [718, 240] on p "We have had the dance floor in the middle, but not with a big band and DJ, most…" at bounding box center [651, 221] width 897 height 38
drag, startPoint x: 513, startPoint y: 317, endPoint x: 495, endPoint y: 318, distance: 18.0
click at [495, 240] on p "We have had the dance floor in the middle, but not with a big band and DJ, most…" at bounding box center [651, 221] width 897 height 38
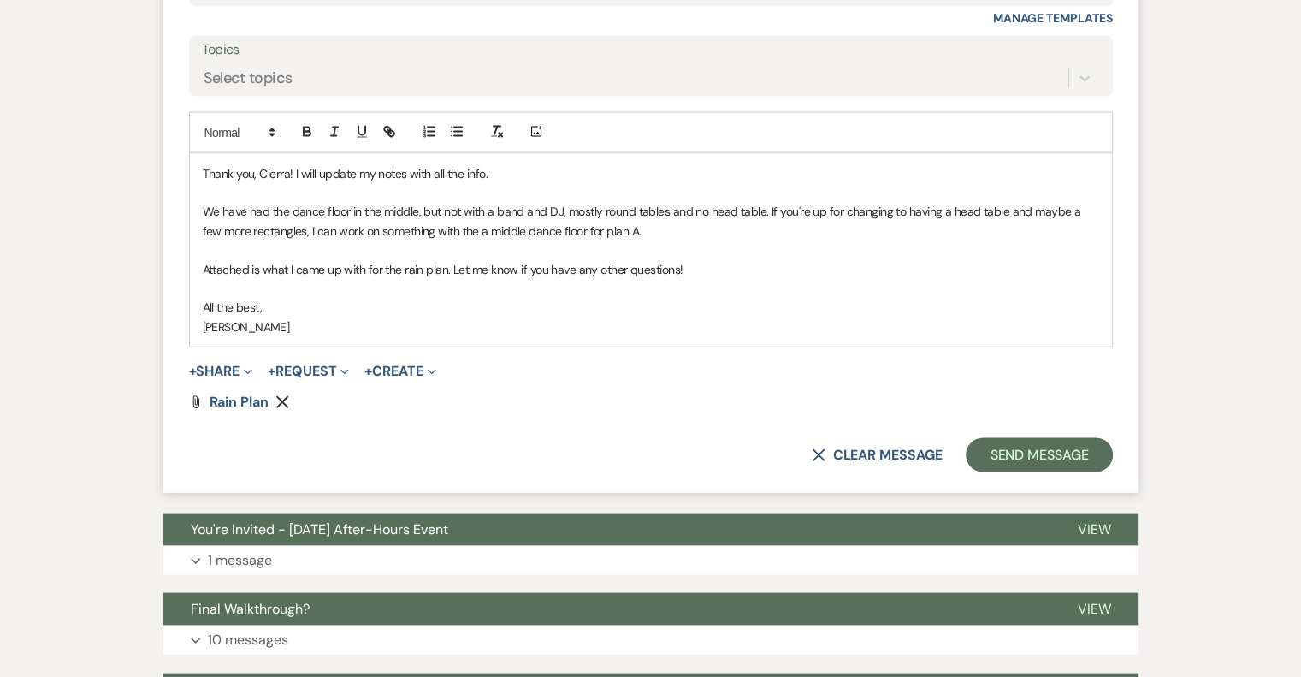
click at [722, 240] on p "We have had the dance floor in the middle, but not with a band and DJ, mostly r…" at bounding box center [651, 221] width 897 height 38
click at [1004, 472] on button "Send Message" at bounding box center [1039, 455] width 146 height 34
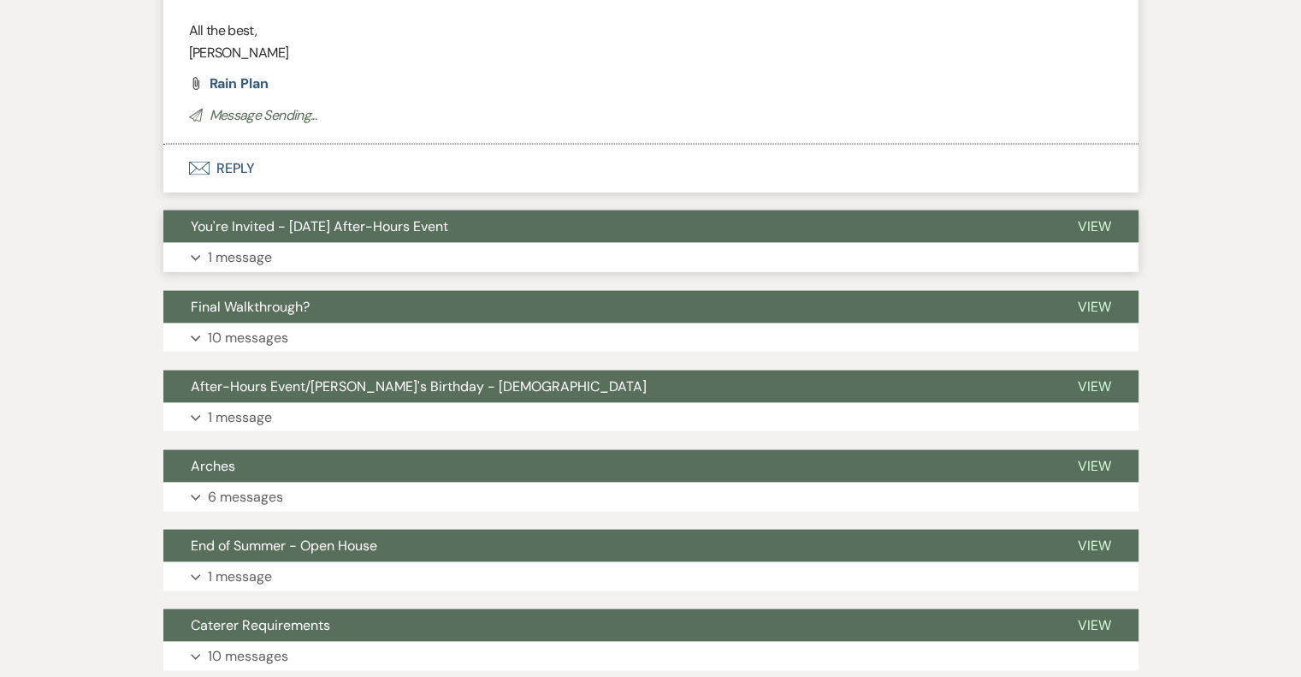
scroll to position [3699, 0]
